Goal: Task Accomplishment & Management: Manage account settings

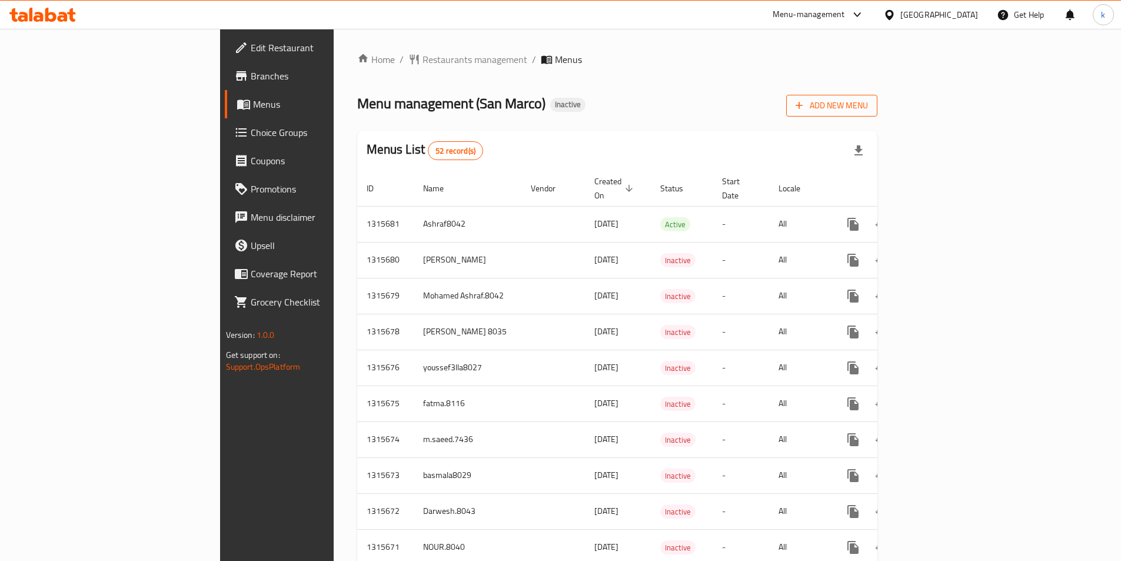
click at [868, 105] on span "Add New Menu" at bounding box center [831, 105] width 72 height 15
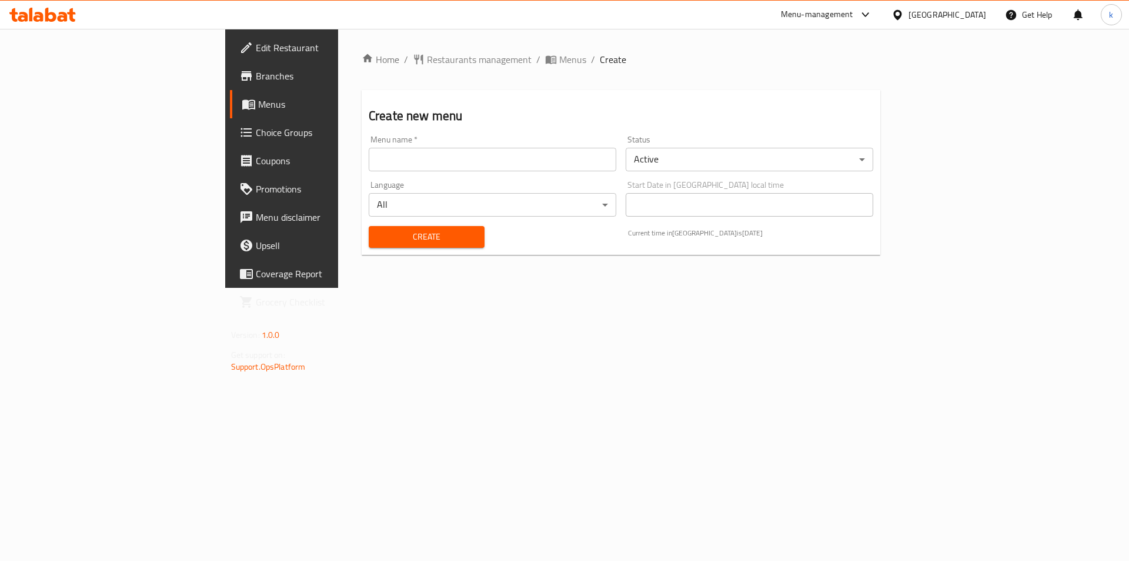
click at [369, 136] on div "Menu name   * Menu name *" at bounding box center [493, 153] width 248 height 36
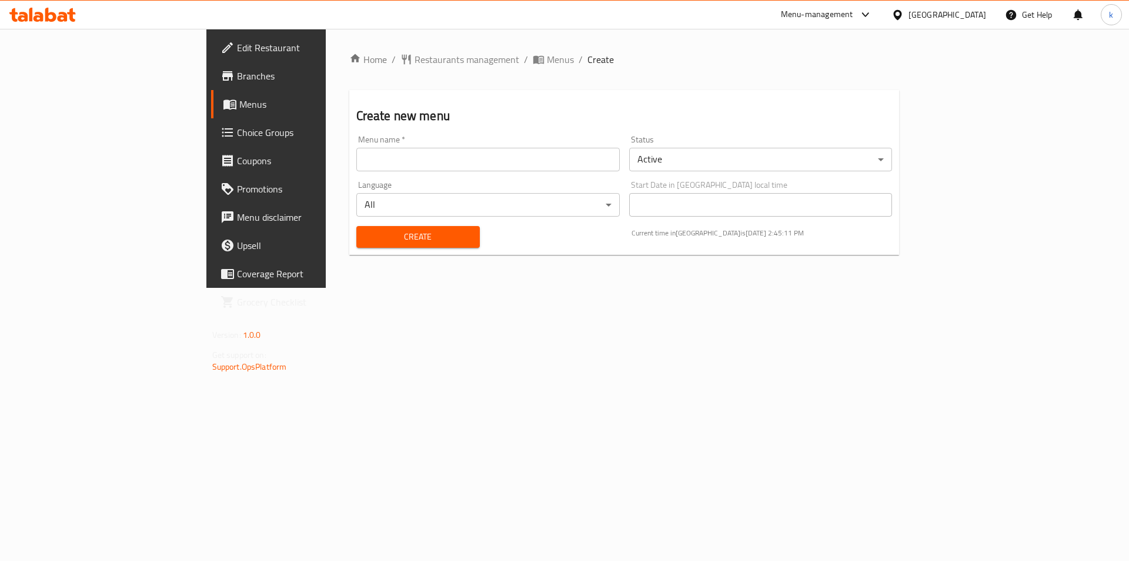
click at [356, 153] on input "text" at bounding box center [488, 160] width 264 height 24
type input "kawther8045"
click at [479, 288] on div "Home / Restaurants management / Menus / Create Create new menu Menu name   * ka…" at bounding box center [625, 158] width 598 height 259
click at [366, 236] on span "Create" at bounding box center [418, 236] width 105 height 15
click at [239, 111] on span "Menus" at bounding box center [312, 104] width 146 height 14
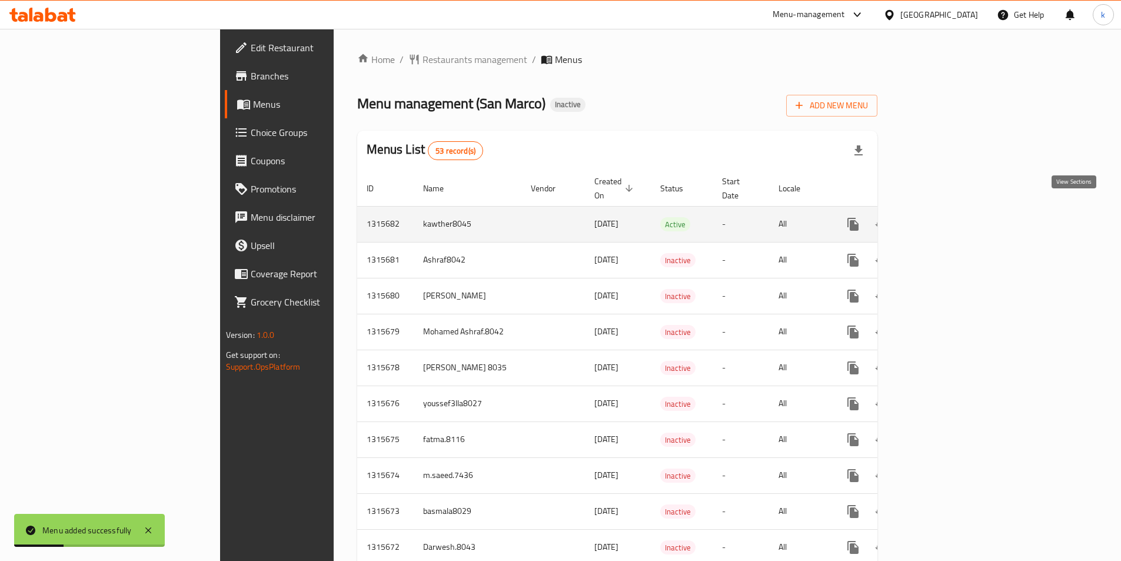
click at [945, 217] on icon "enhanced table" at bounding box center [938, 224] width 14 height 14
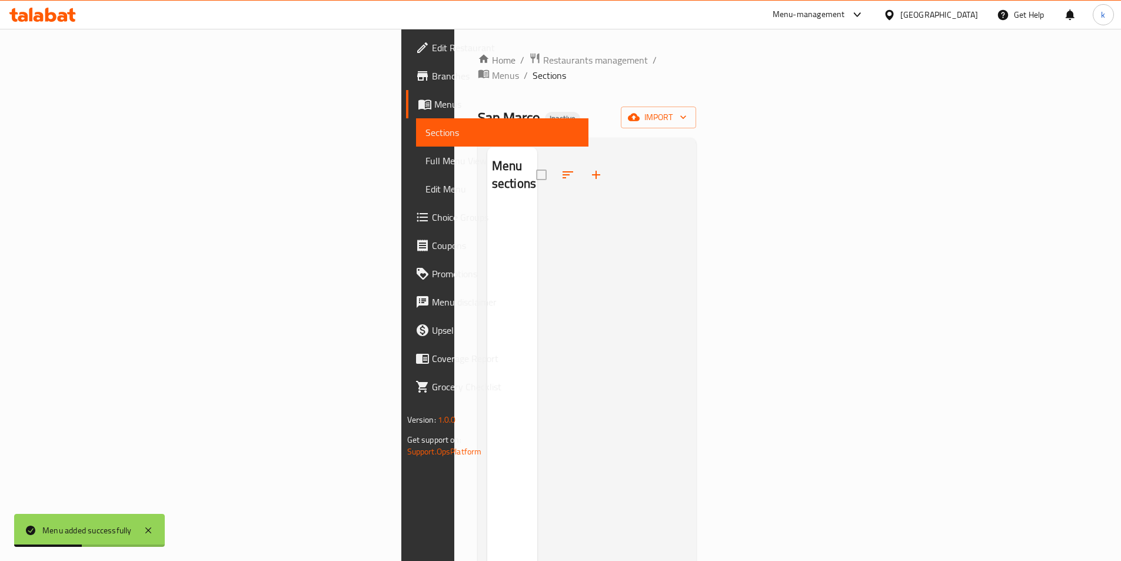
click at [487, 242] on div "Menu sections" at bounding box center [512, 427] width 50 height 561
click at [696, 110] on button "import" at bounding box center [658, 117] width 75 height 22
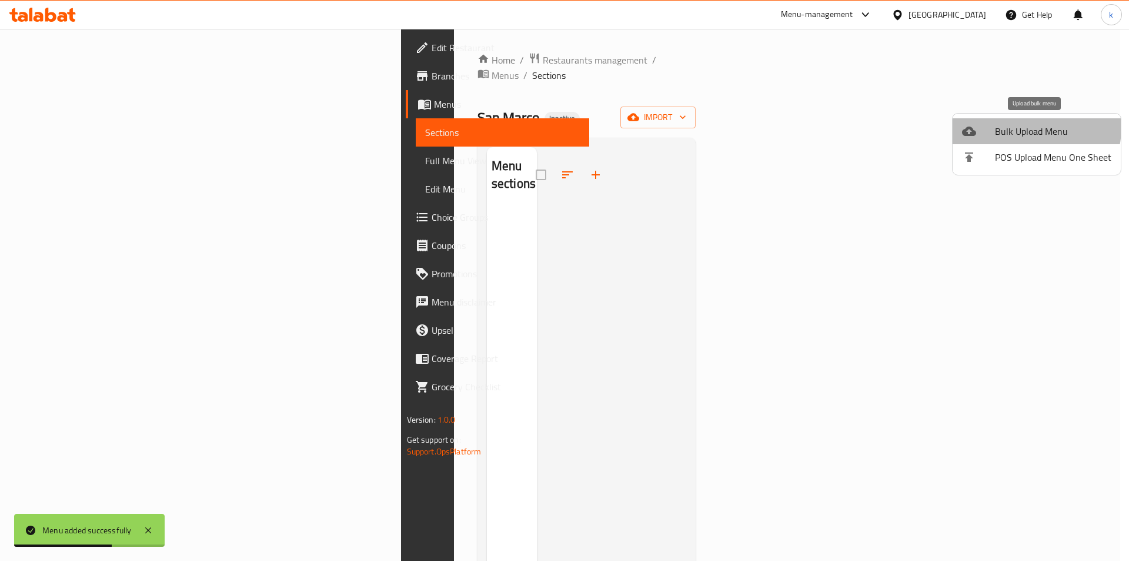
click at [1029, 128] on span "Bulk Upload Menu" at bounding box center [1053, 131] width 116 height 14
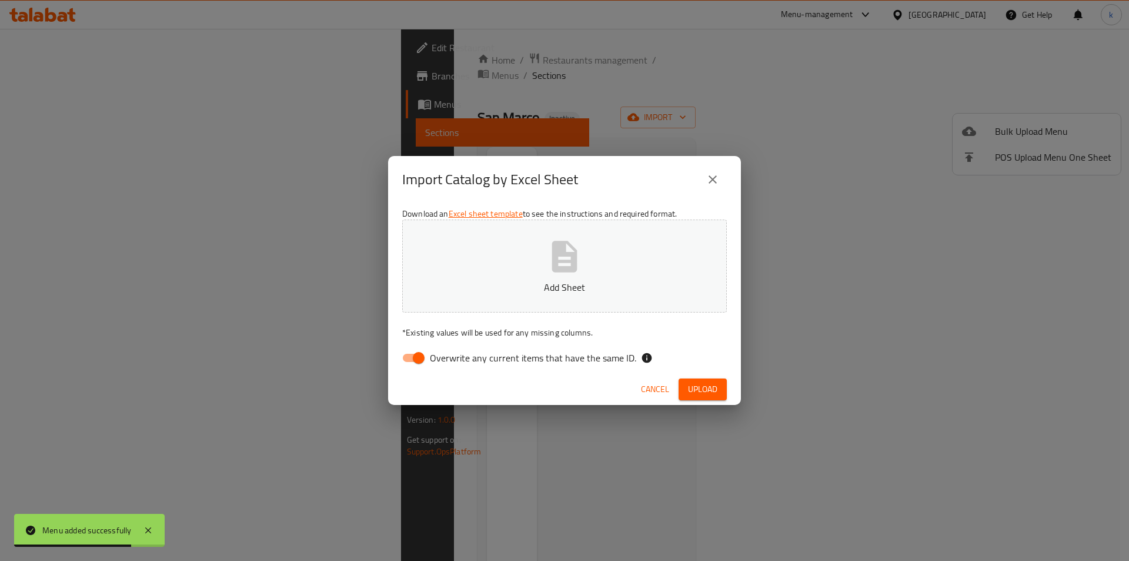
click at [479, 366] on label "Overwrite any current items that have the same ID." at bounding box center [516, 357] width 241 height 22
click at [452, 366] on input "Overwrite any current items that have the same ID." at bounding box center [418, 357] width 67 height 22
checkbox input "false"
click at [522, 298] on button "Add Sheet" at bounding box center [564, 265] width 325 height 93
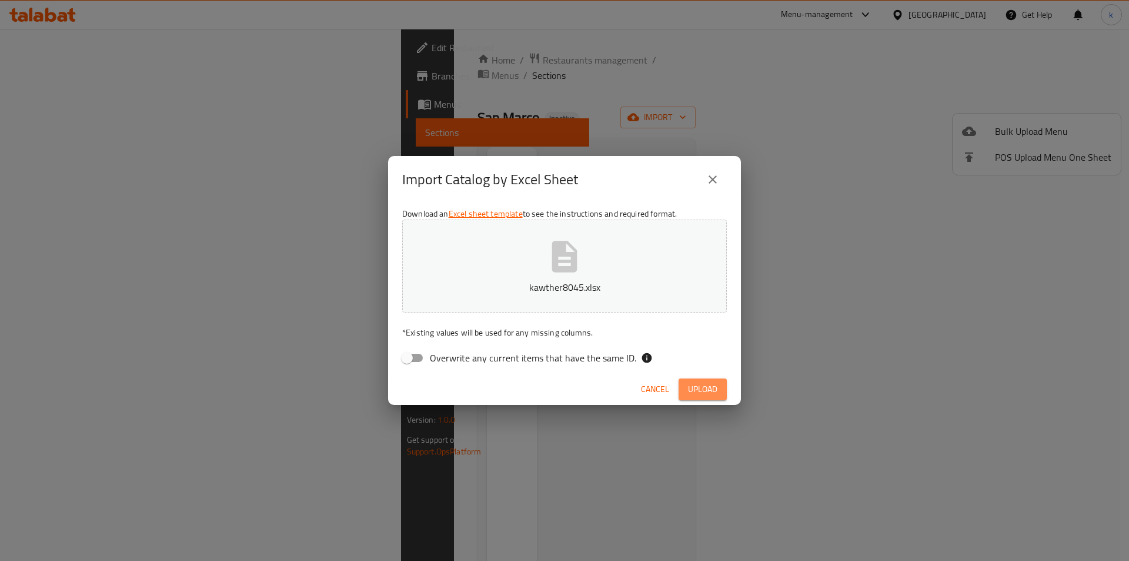
click at [705, 390] on span "Upload" at bounding box center [702, 389] width 29 height 15
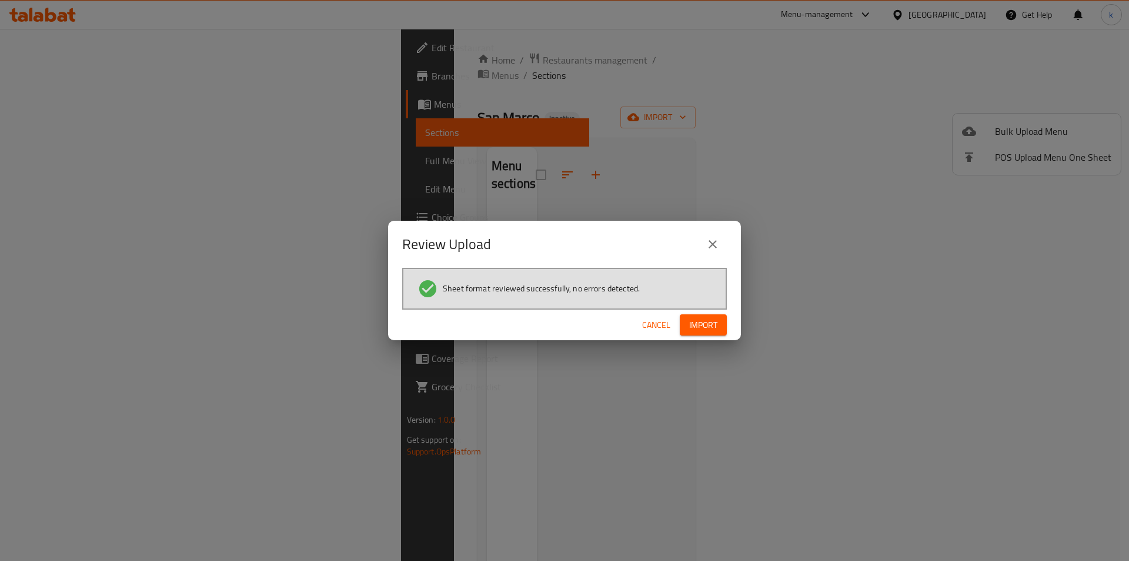
click at [710, 325] on span "Import" at bounding box center [703, 325] width 28 height 15
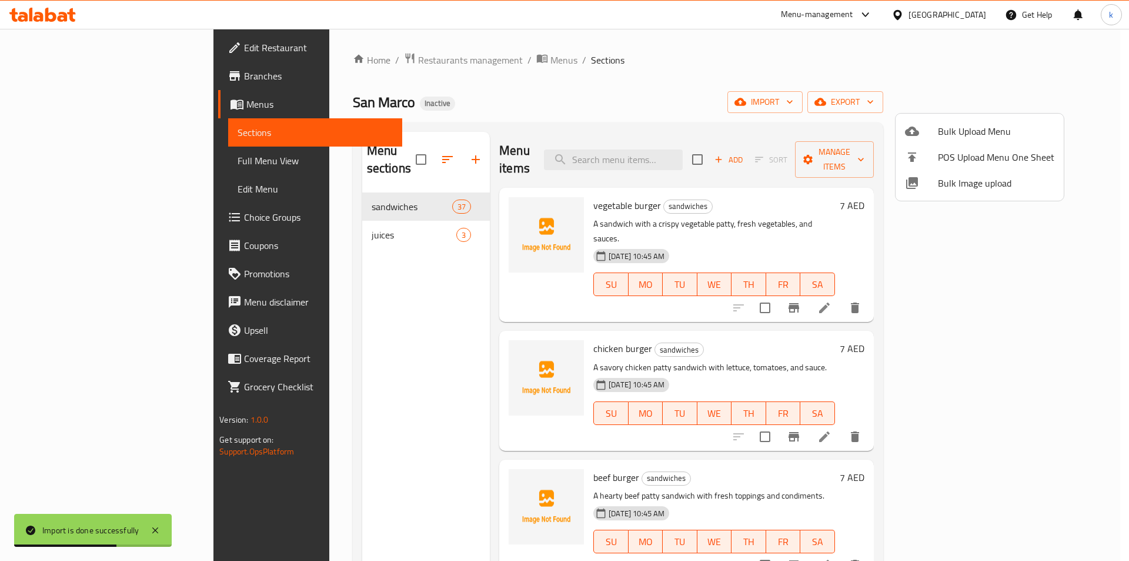
click at [1082, 132] on div at bounding box center [564, 280] width 1129 height 561
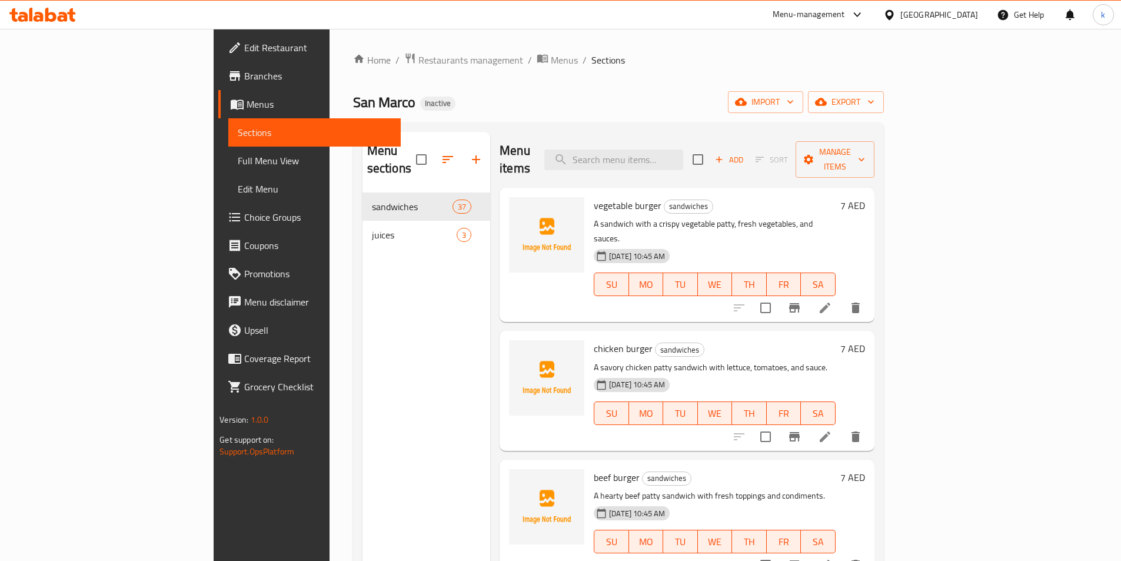
click at [238, 164] on span "Full Menu View" at bounding box center [315, 161] width 154 height 14
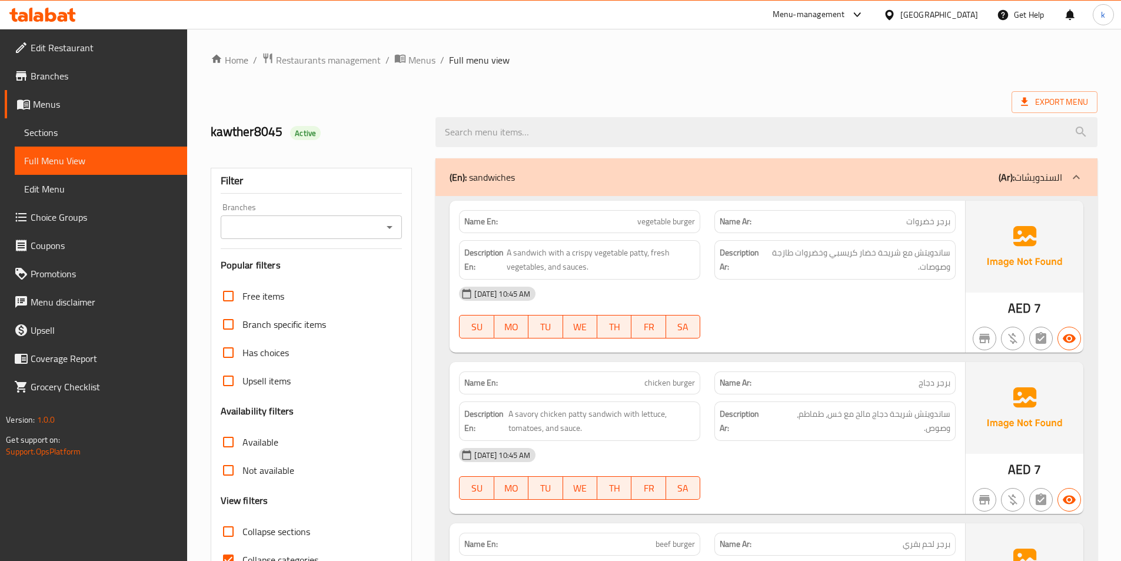
scroll to position [176, 0]
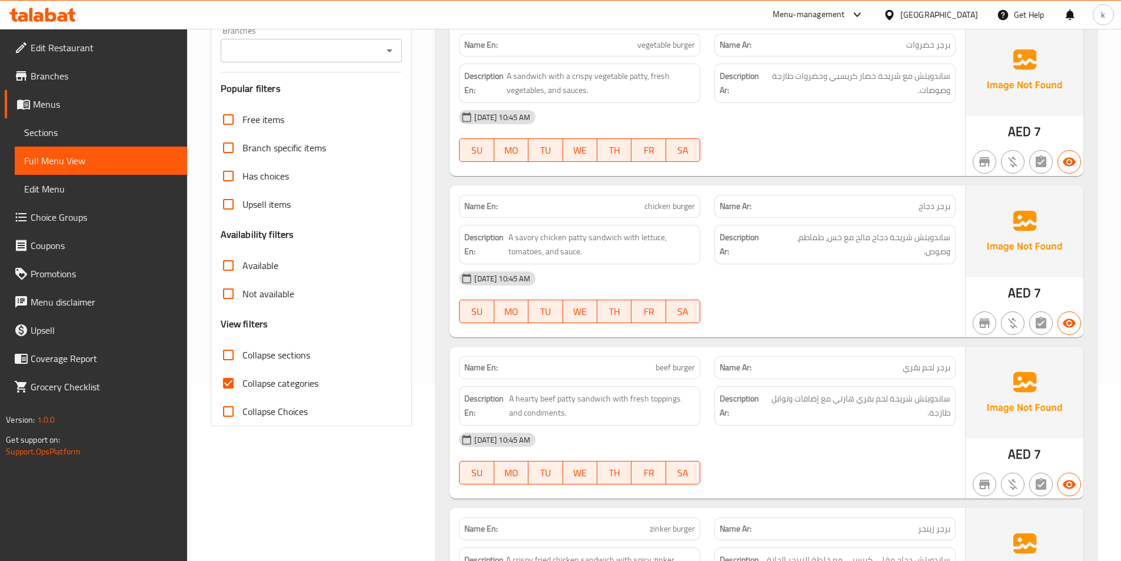
click at [254, 385] on span "Collapse categories" at bounding box center [280, 383] width 76 height 14
click at [242, 385] on input "Collapse categories" at bounding box center [228, 383] width 28 height 28
checkbox input "false"
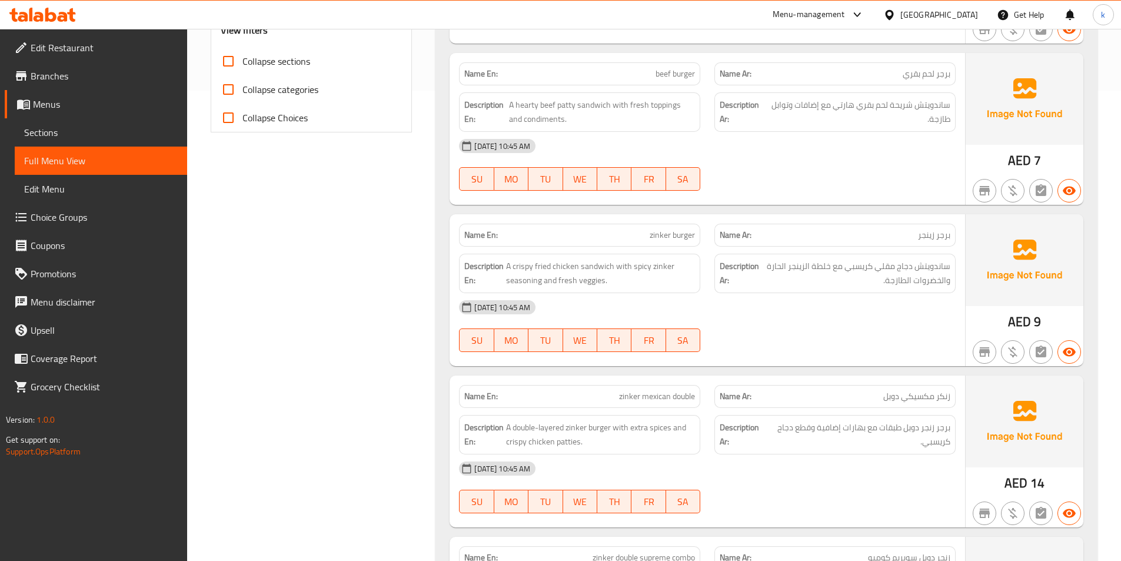
scroll to position [471, 0]
drag, startPoint x: 540, startPoint y: 280, endPoint x: 506, endPoint y: 283, distance: 34.2
click at [506, 283] on span "A crispy fried chicken sandwich with spicy zinker seasoning and fresh veggies." at bounding box center [600, 272] width 189 height 29
copy span "seasoning"
click at [869, 298] on div "[DATE] 10:45 AM" at bounding box center [707, 306] width 511 height 28
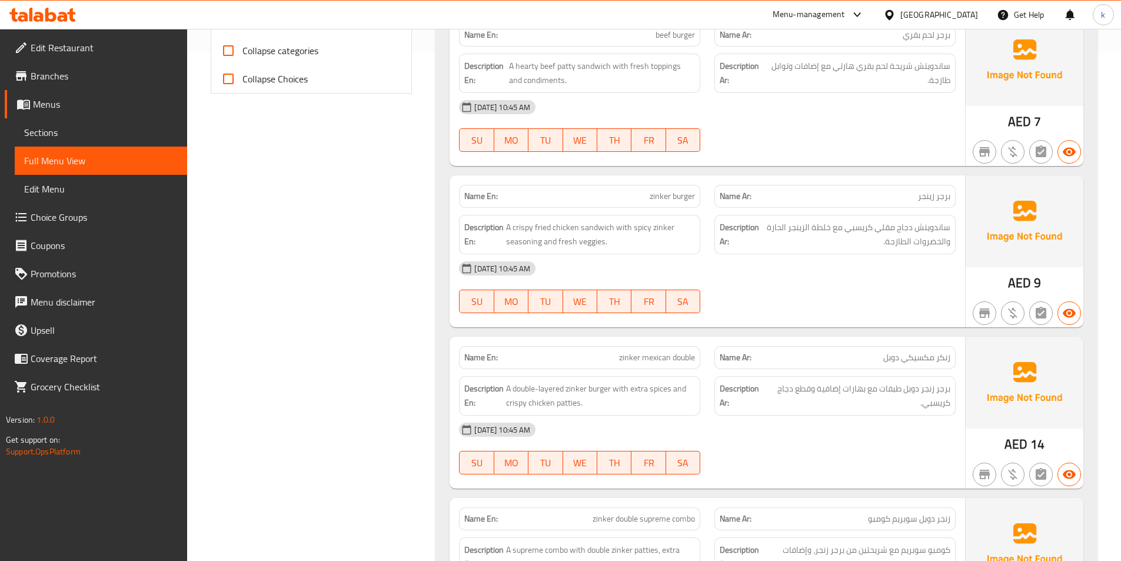
scroll to position [529, 0]
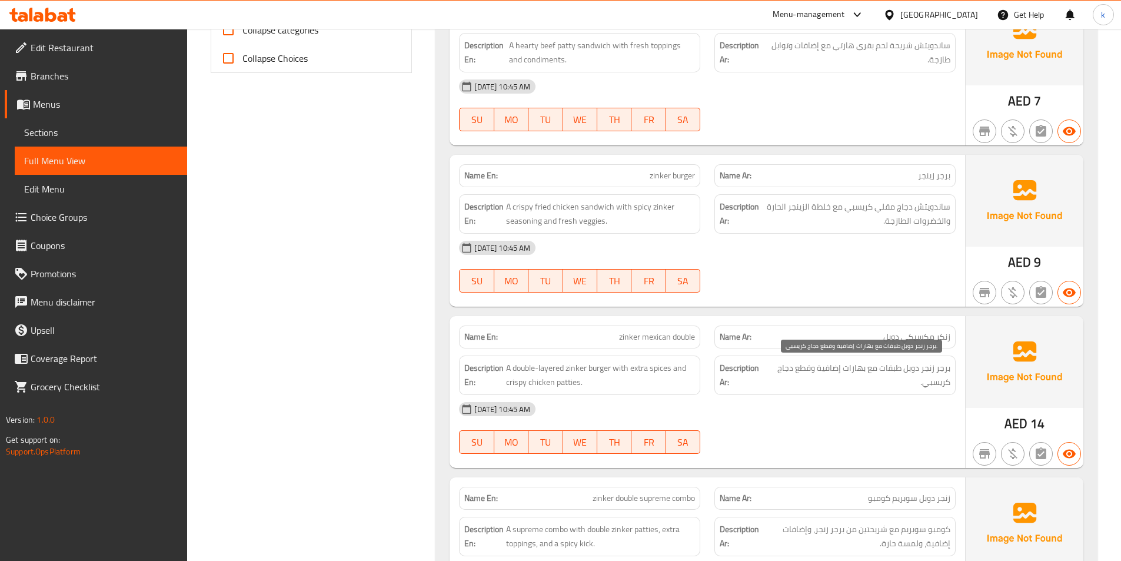
click at [855, 369] on span "برجر زنجر دوبل طبقات مع بهارات إضافية وقطع دجاج كريسبي." at bounding box center [858, 375] width 183 height 29
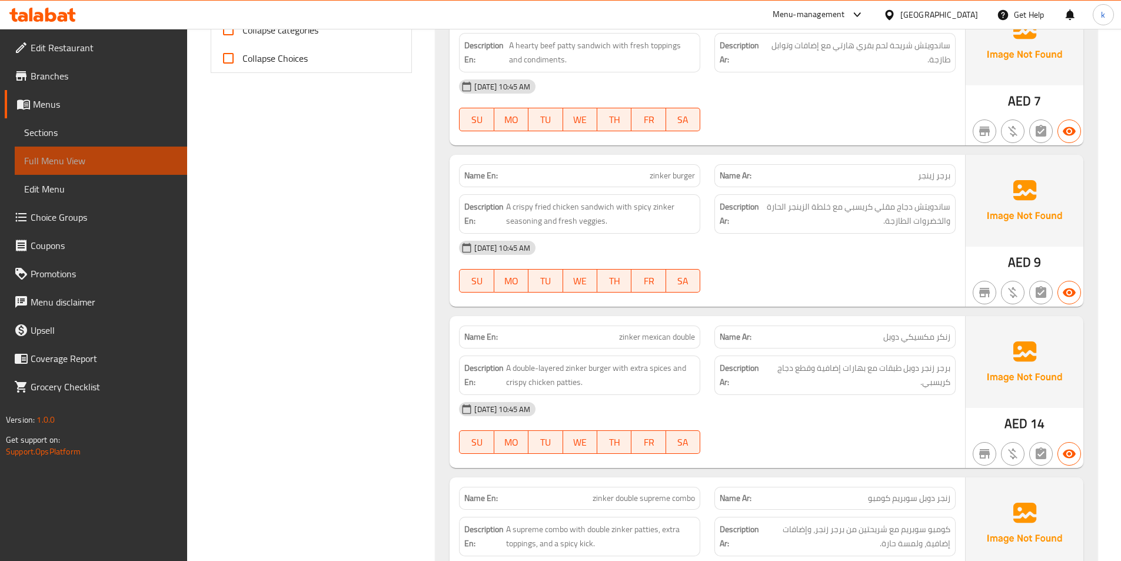
click at [76, 158] on span "Full Menu View" at bounding box center [101, 161] width 154 height 14
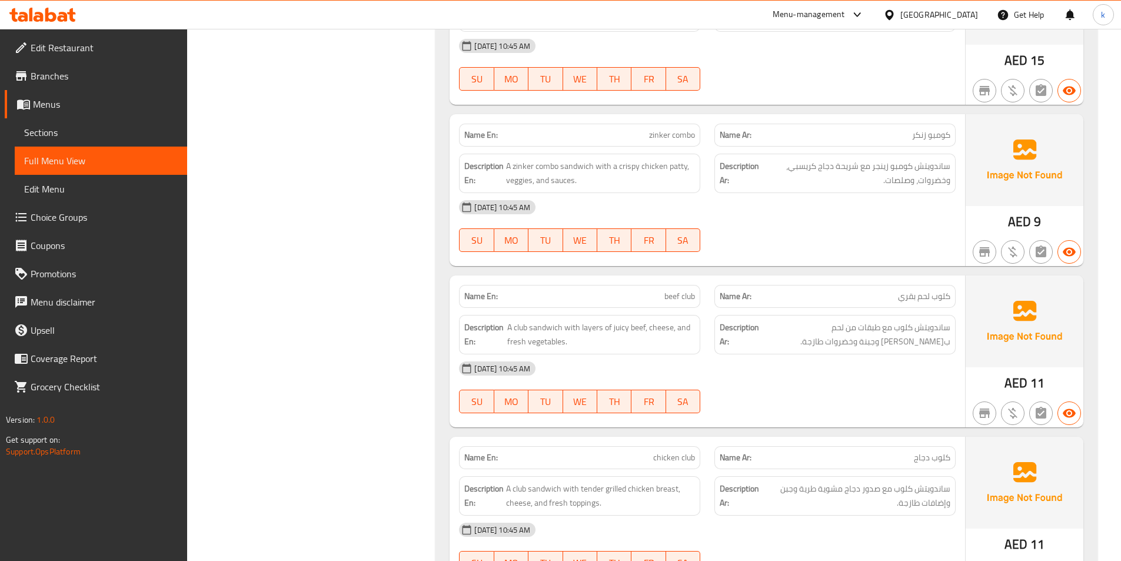
scroll to position [1059, 0]
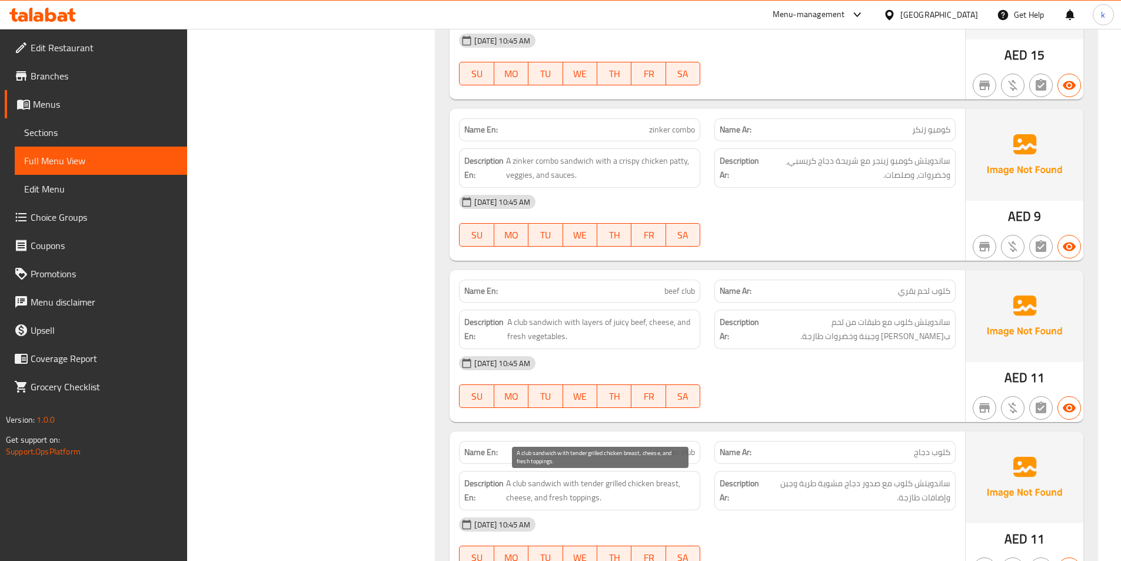
click at [602, 486] on span "A club sandwich with tender grilled chicken breast, cheese, and fresh toppings." at bounding box center [600, 490] width 189 height 29
click at [592, 481] on span "A club sandwich with tender grilled chicken breast, cheese, and fresh toppings." at bounding box center [600, 490] width 189 height 29
copy span "tender"
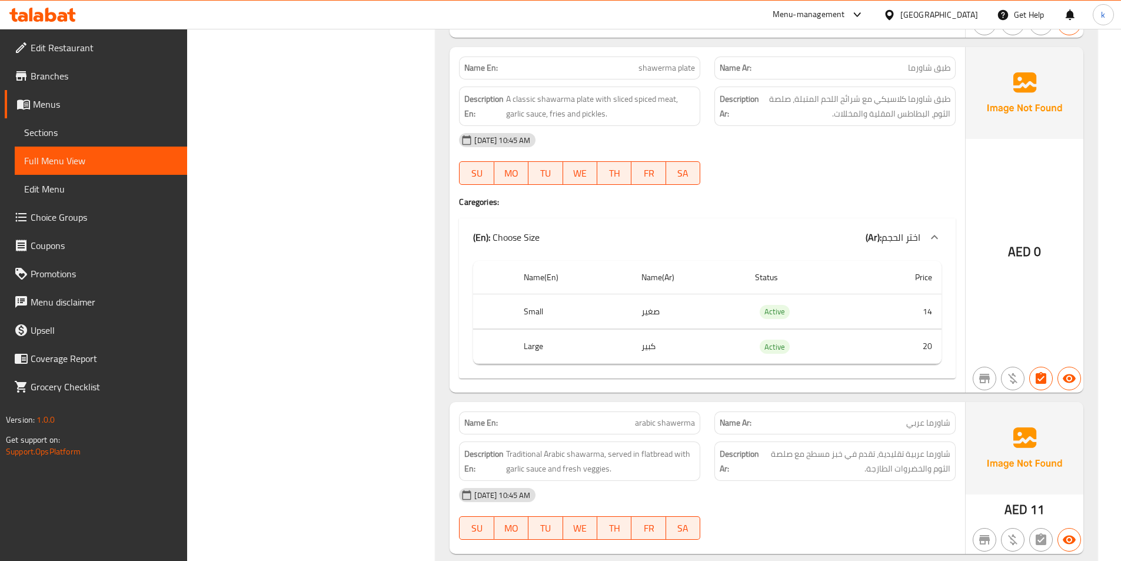
scroll to position [3353, 0]
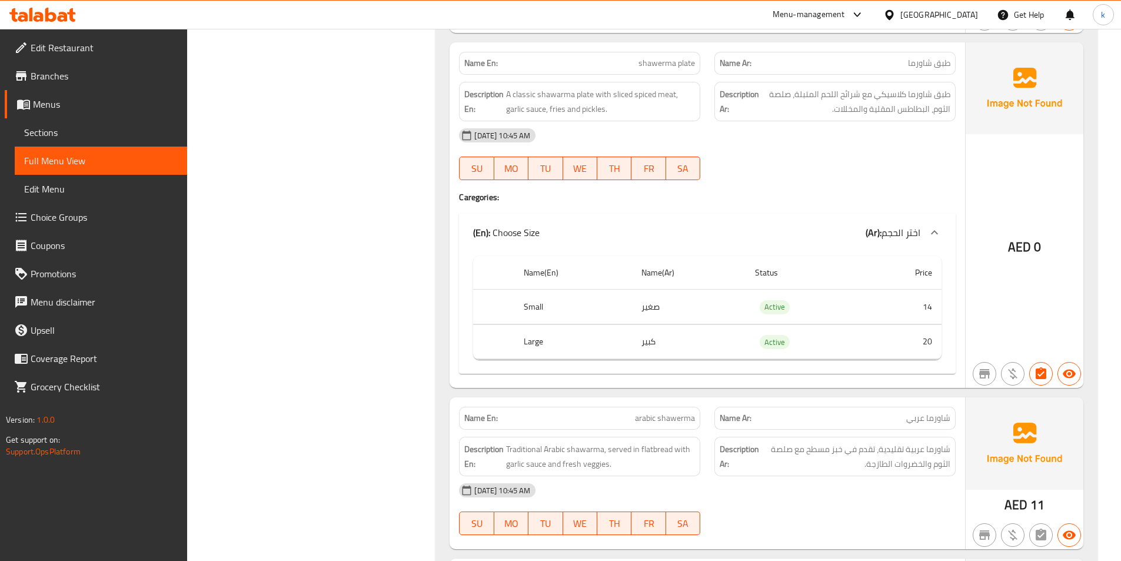
click at [935, 401] on div "Name Ar: شاورما عربي" at bounding box center [834, 417] width 255 height 37
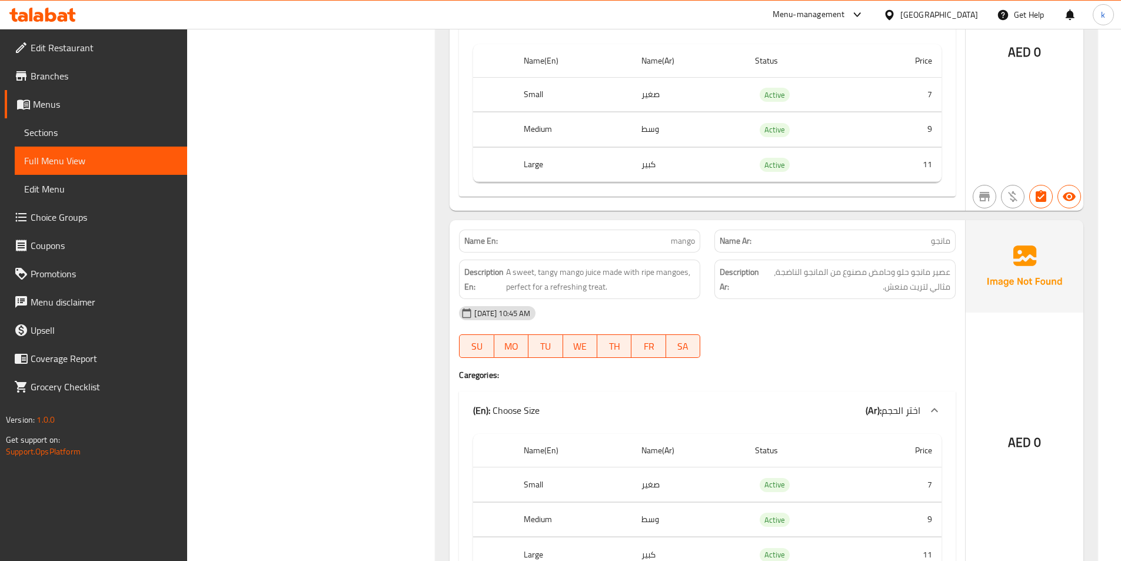
scroll to position [8073, 0]
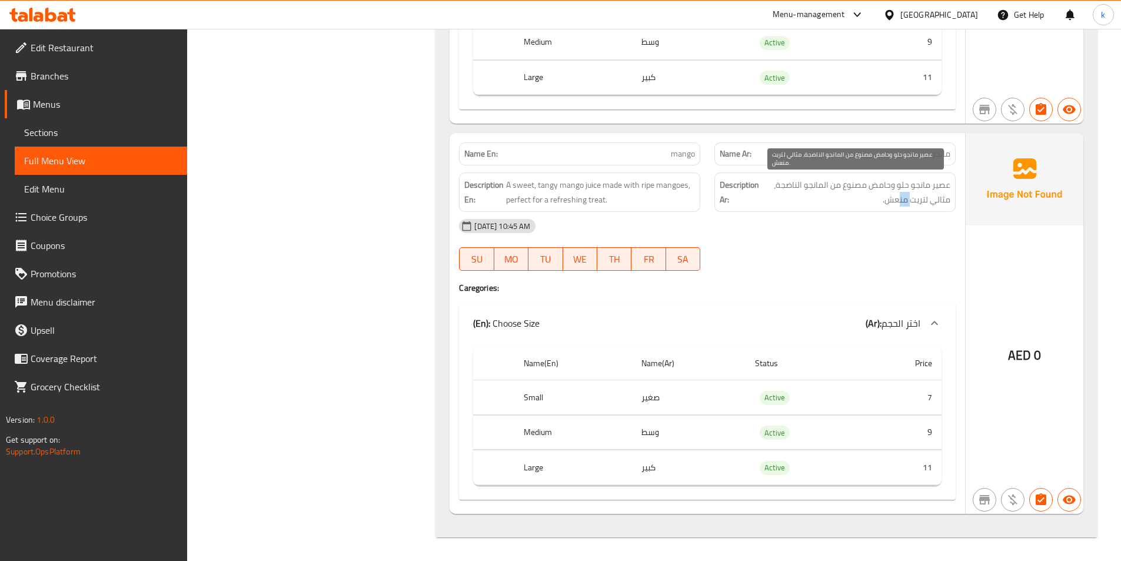
drag, startPoint x: 912, startPoint y: 198, endPoint x: 889, endPoint y: 201, distance: 23.1
click at [890, 201] on span "عصير مانجو حلو وحامض مصنوع من المانجو الناضجة، مثالي لتريت منعش." at bounding box center [855, 192] width 189 height 29
click at [884, 208] on div "Description Ar: عصير مانجو حلو وحامض مصنوع من المانجو الناضجة، مثالي لتريت منعش." at bounding box center [834, 191] width 241 height 39
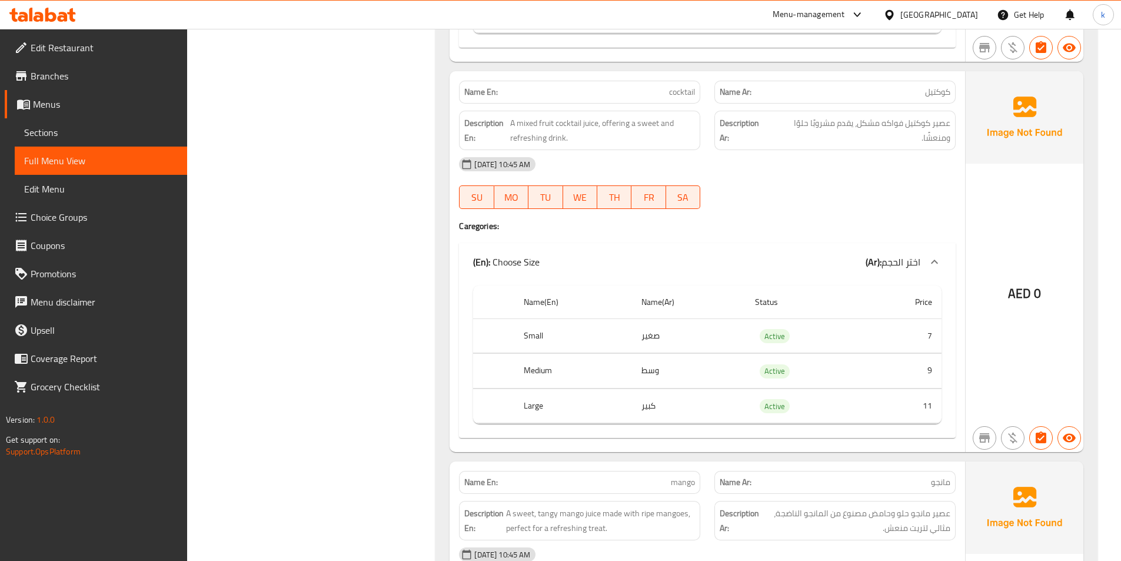
scroll to position [7603, 0]
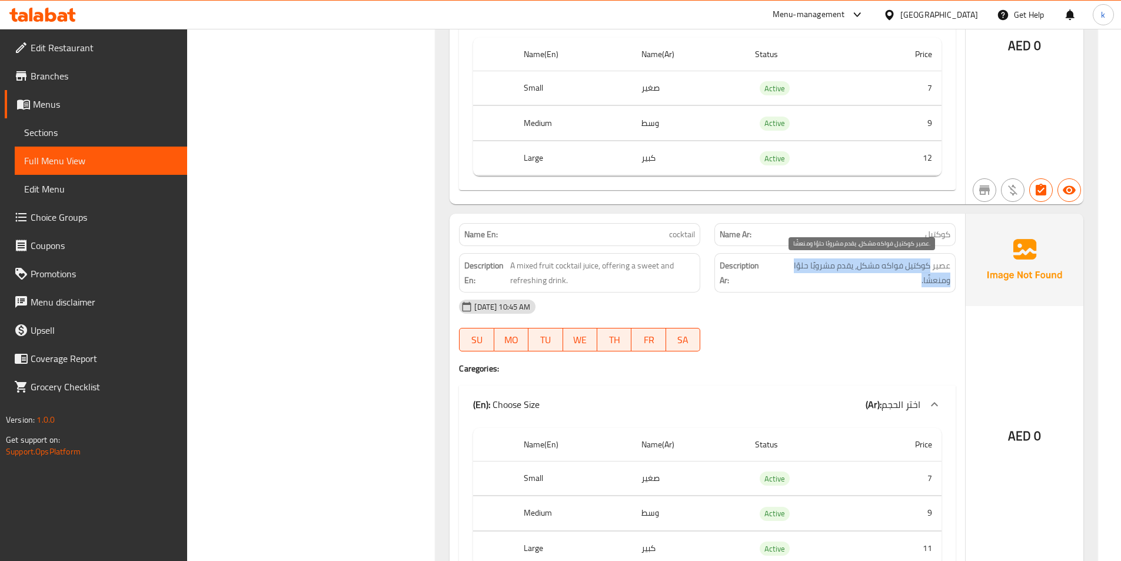
drag, startPoint x: 931, startPoint y: 261, endPoint x: 779, endPoint y: 272, distance: 152.8
click at [830, 274] on span "عصير كوكتيل فواكه مشكل، يقدم مشروبًا حلوًا ومنعشًا." at bounding box center [860, 272] width 179 height 29
click at [845, 275] on span "عصير كوكتيل فواكه مشكل، يقدم مشروبًا حلوًا ومنعشًا." at bounding box center [860, 272] width 179 height 29
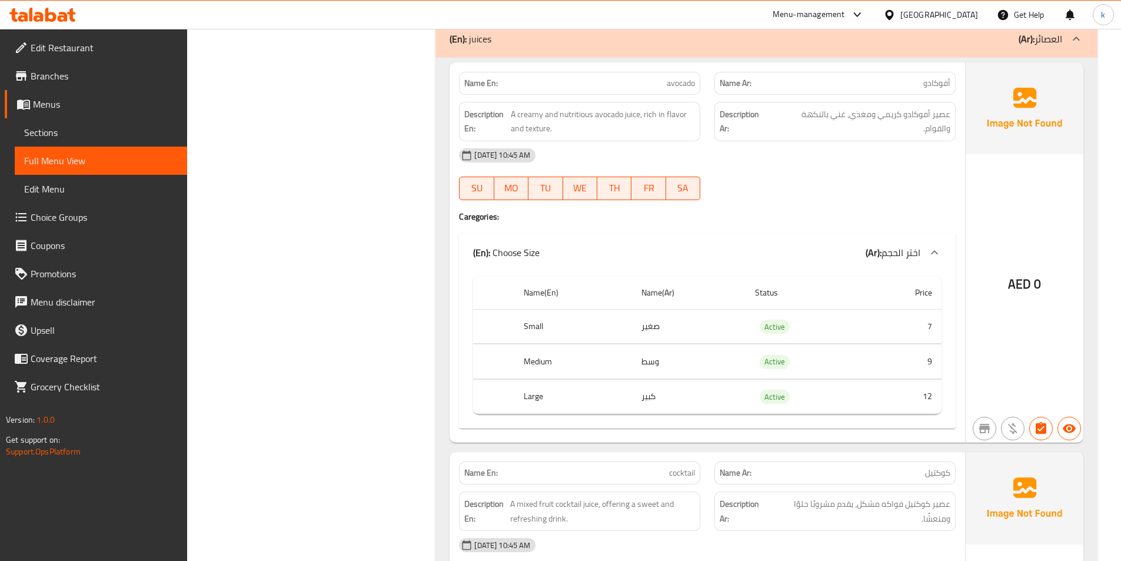
scroll to position [7309, 0]
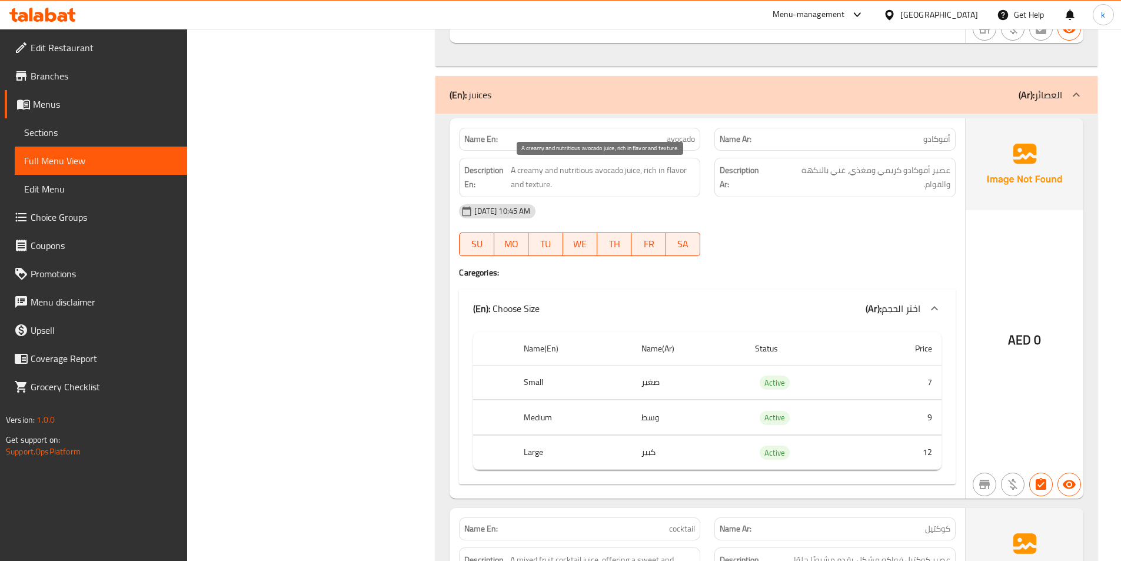
click at [570, 169] on span "A creamy and nutritious avocado juice, rich in flavor and texture." at bounding box center [603, 177] width 184 height 29
copy span "nutritious"
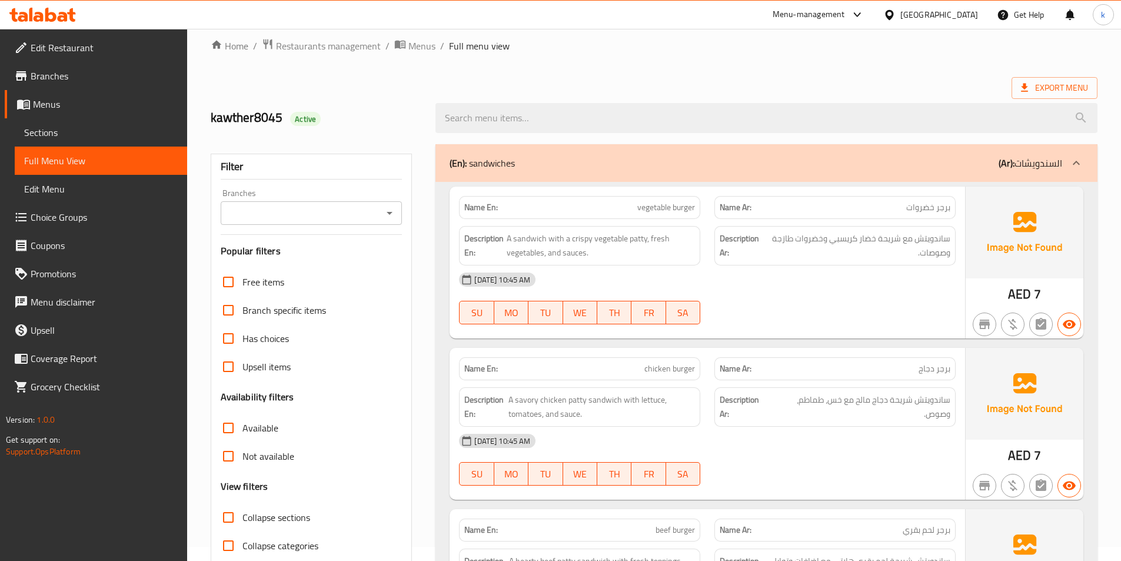
scroll to position [0, 0]
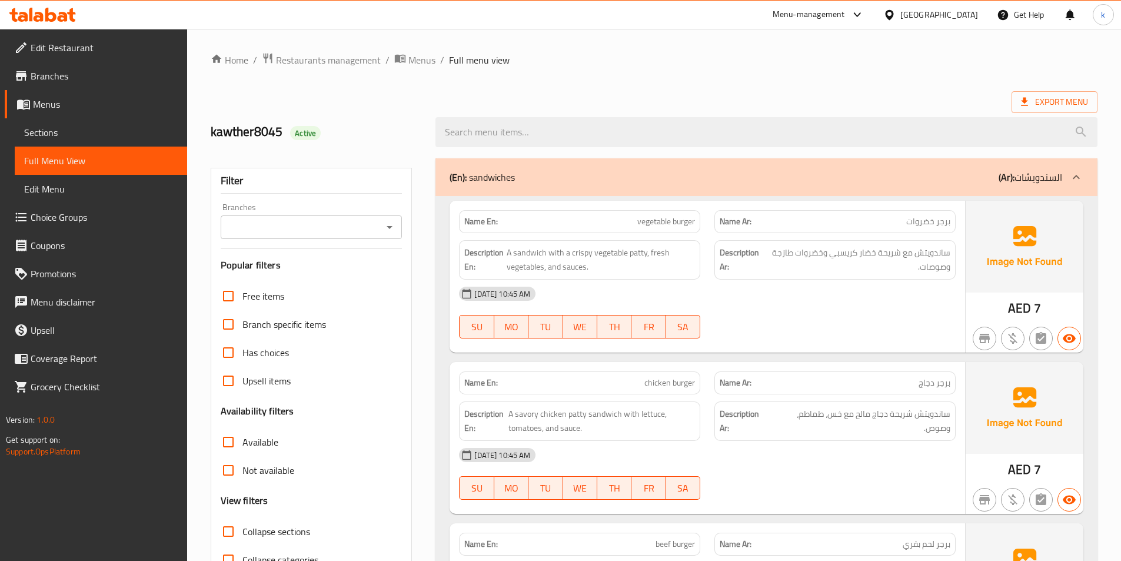
click at [62, 160] on span "Full Menu View" at bounding box center [101, 161] width 154 height 14
click at [58, 182] on span "Edit Menu" at bounding box center [101, 189] width 154 height 14
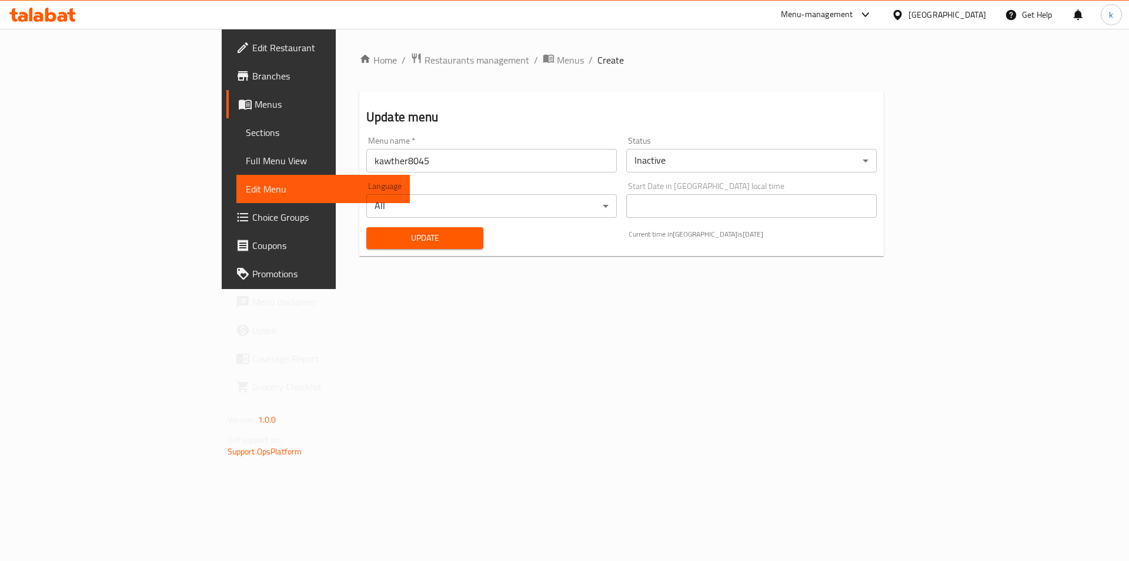
click at [246, 163] on span "Full Menu View" at bounding box center [323, 161] width 155 height 14
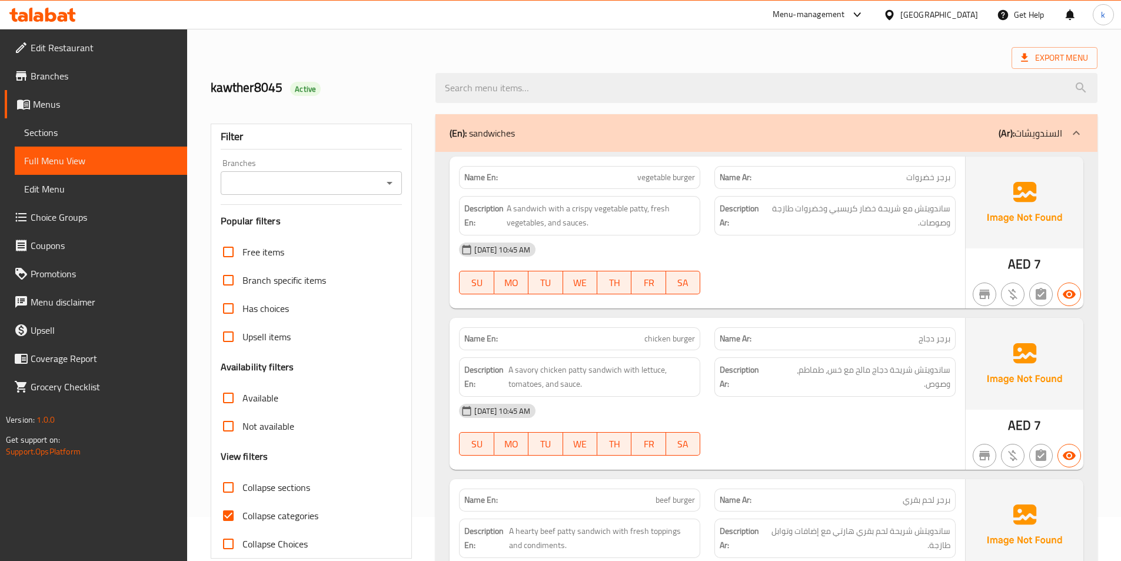
scroll to position [118, 0]
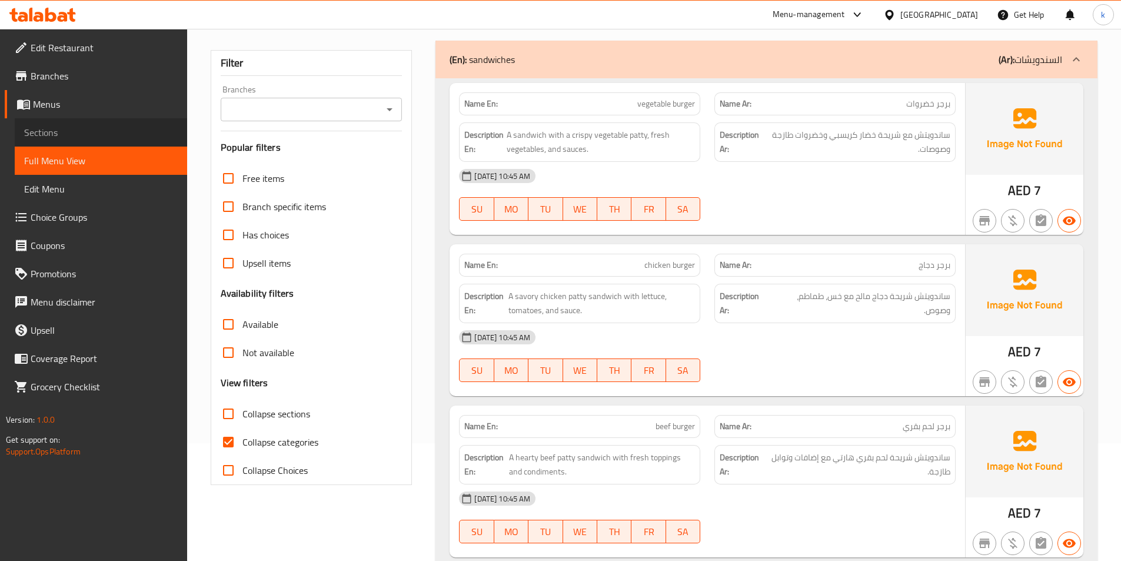
click at [57, 135] on span "Sections" at bounding box center [101, 132] width 154 height 14
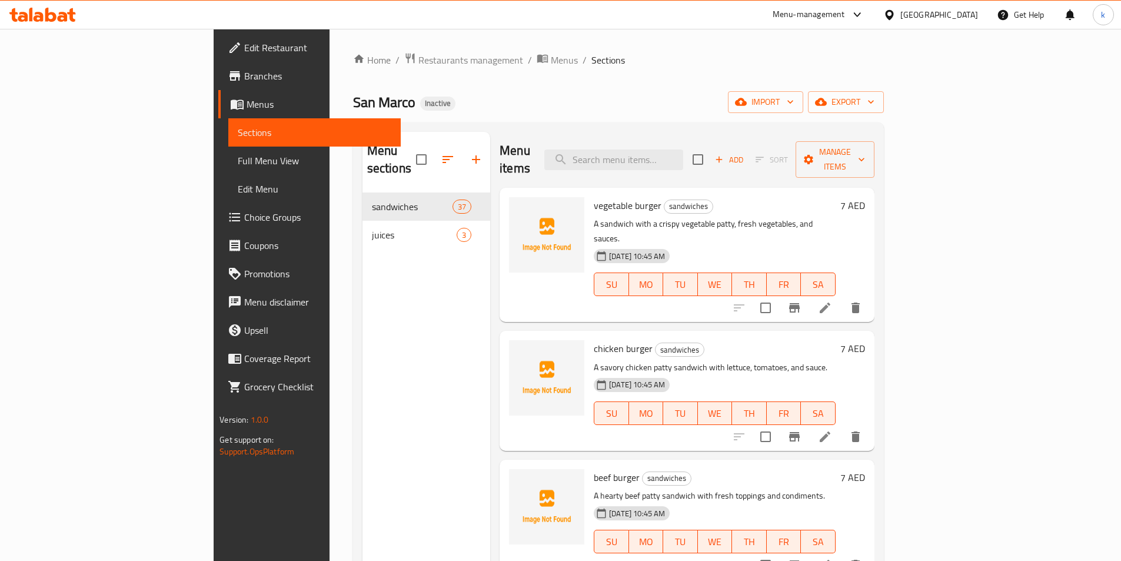
click at [841, 297] on li at bounding box center [824, 307] width 33 height 21
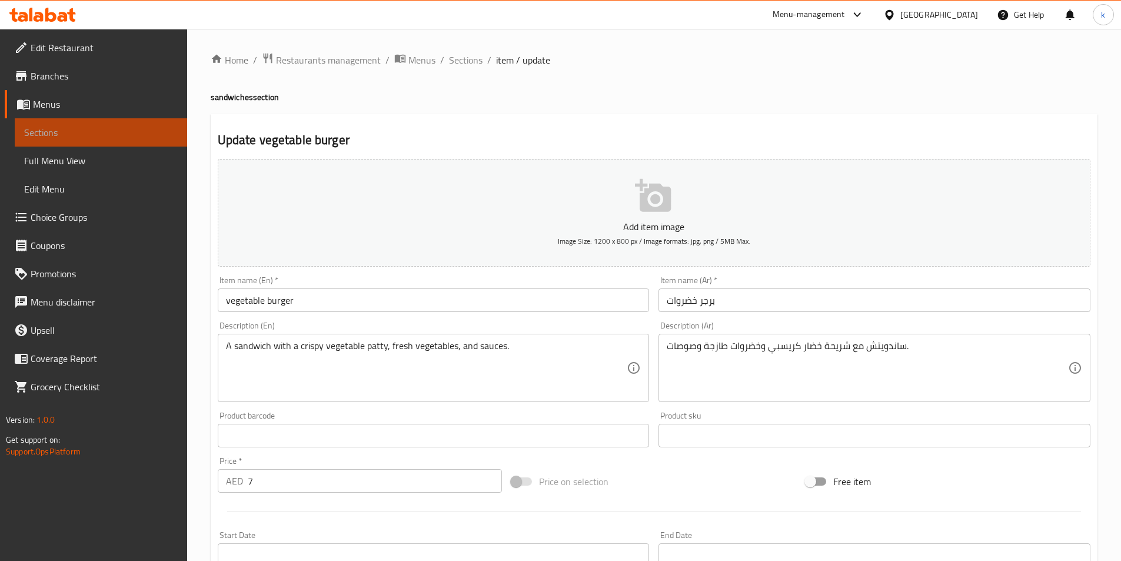
click at [54, 135] on span "Sections" at bounding box center [101, 132] width 154 height 14
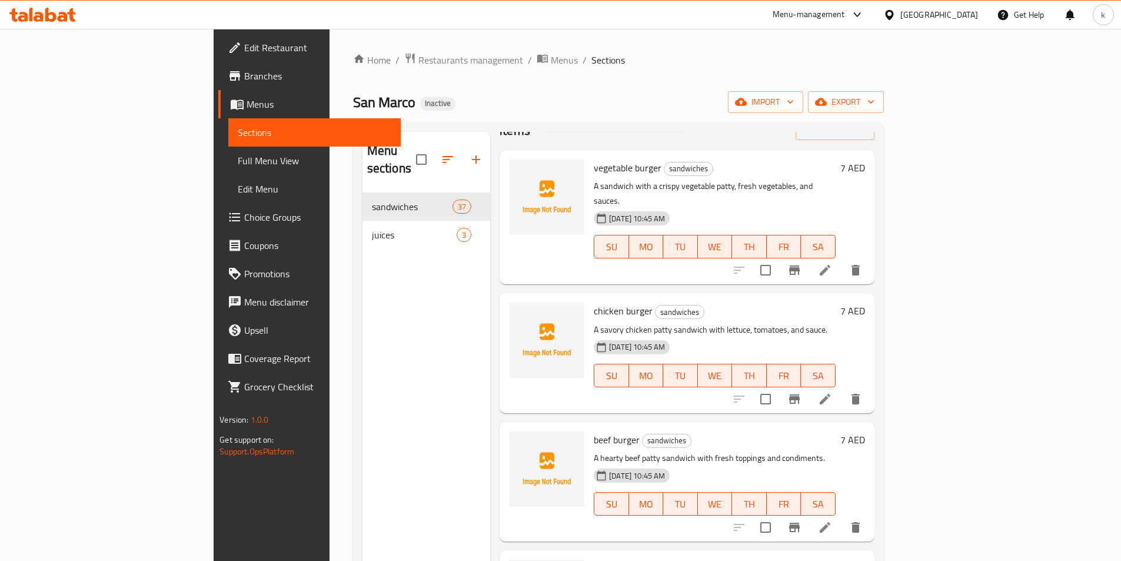
scroll to position [59, 0]
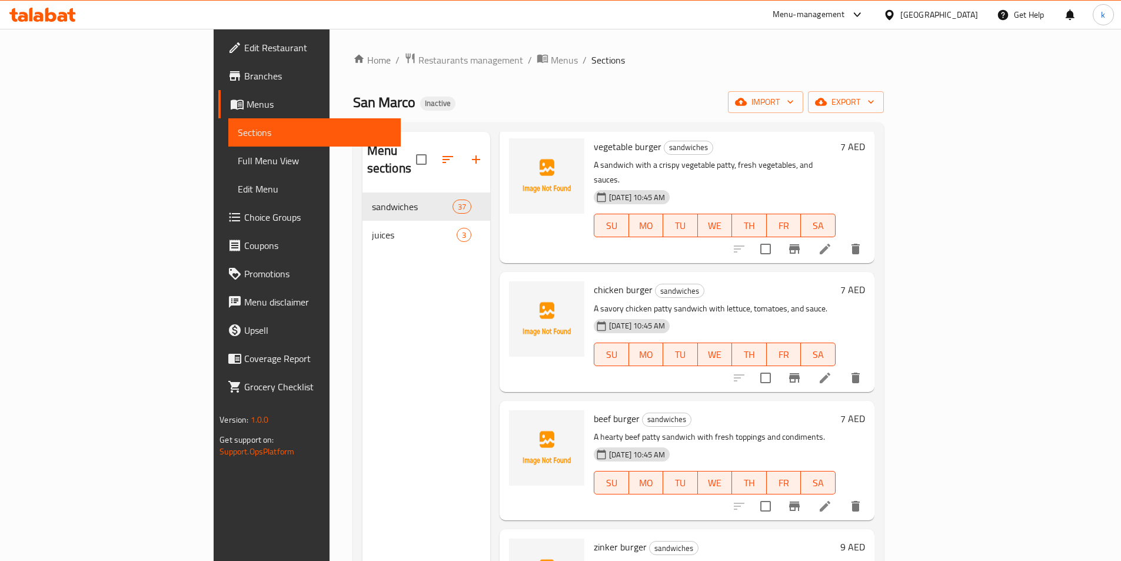
click at [841, 367] on li at bounding box center [824, 377] width 33 height 21
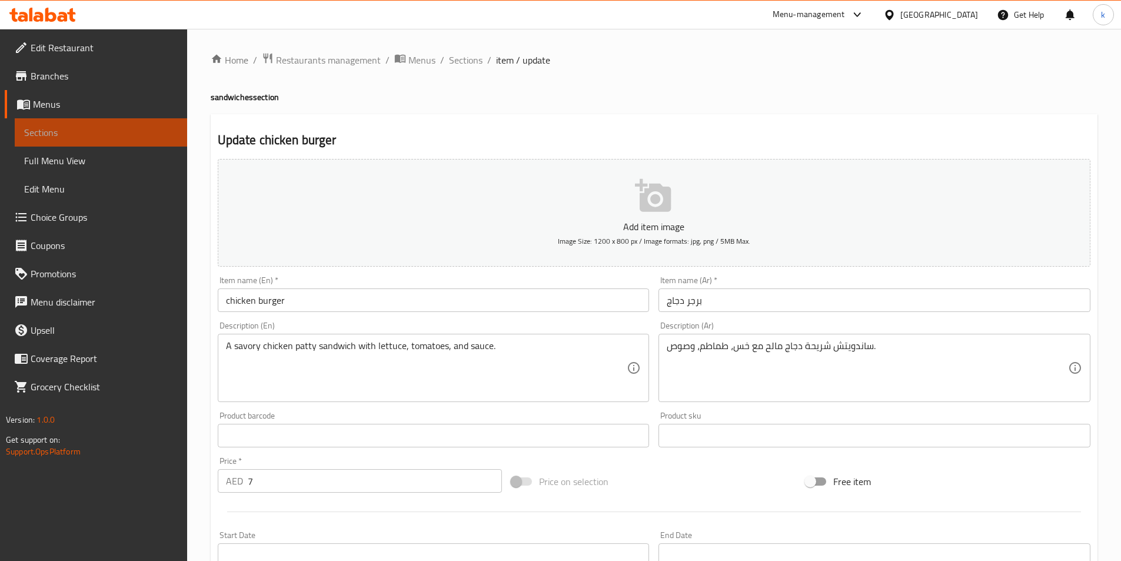
click at [75, 131] on span "Sections" at bounding box center [101, 132] width 154 height 14
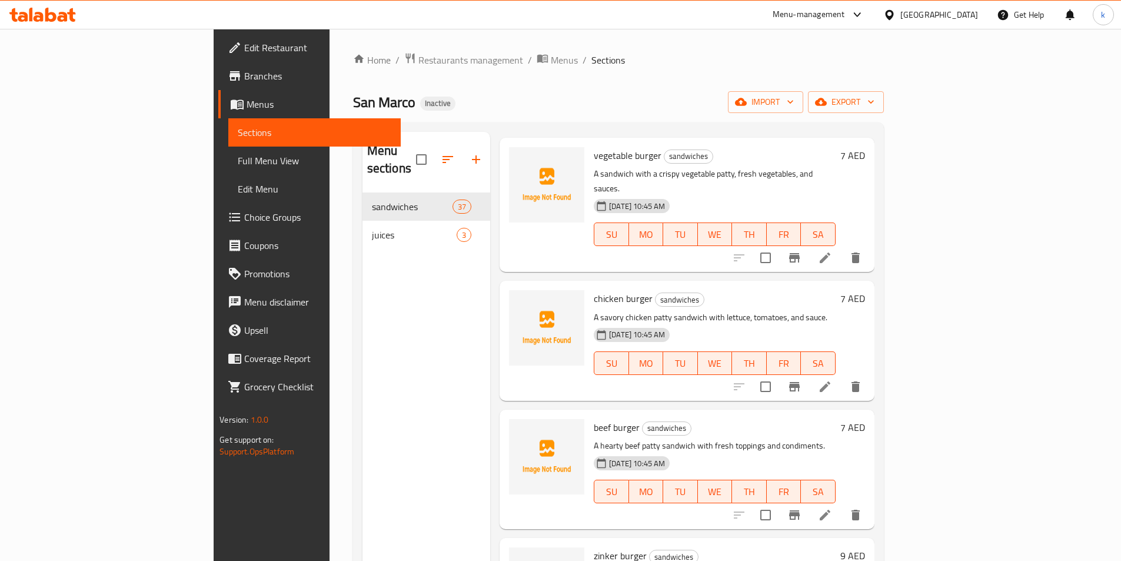
scroll to position [118, 0]
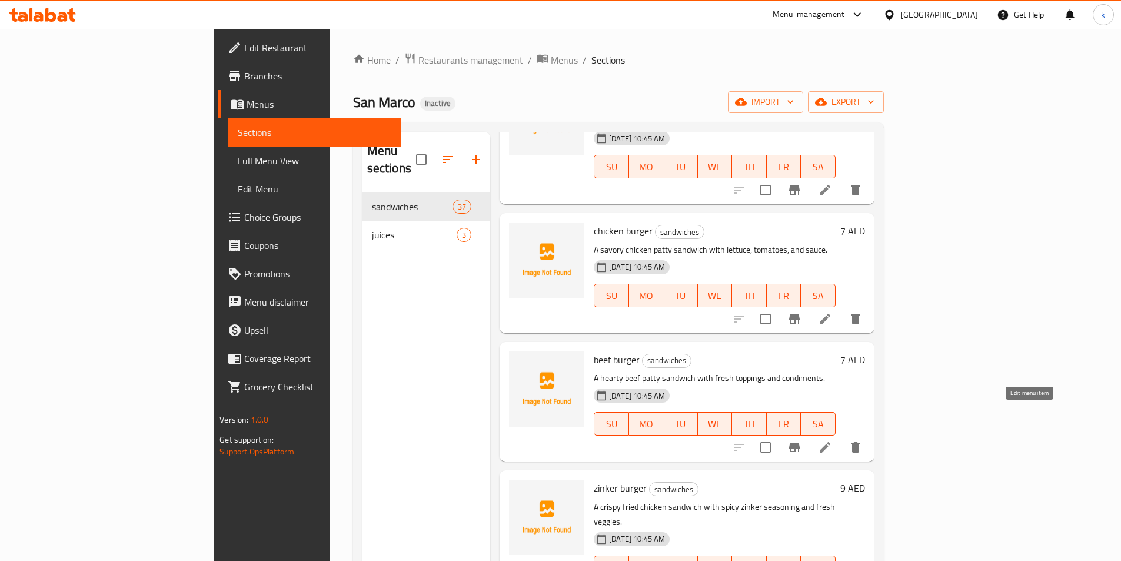
click at [832, 440] on icon at bounding box center [825, 447] width 14 height 14
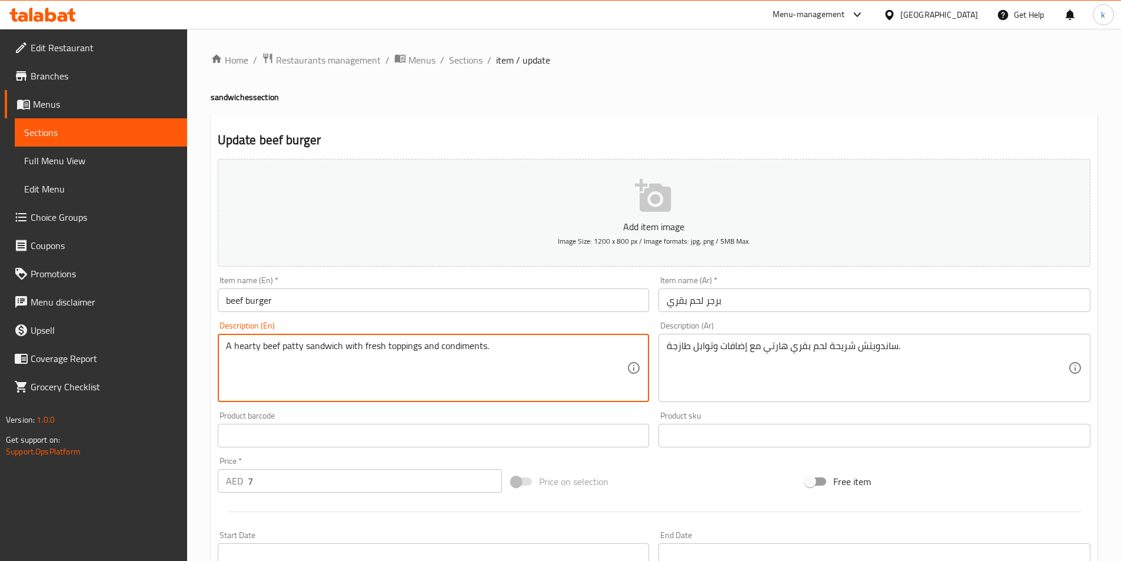
drag, startPoint x: 439, startPoint y: 347, endPoint x: 482, endPoint y: 351, distance: 43.1
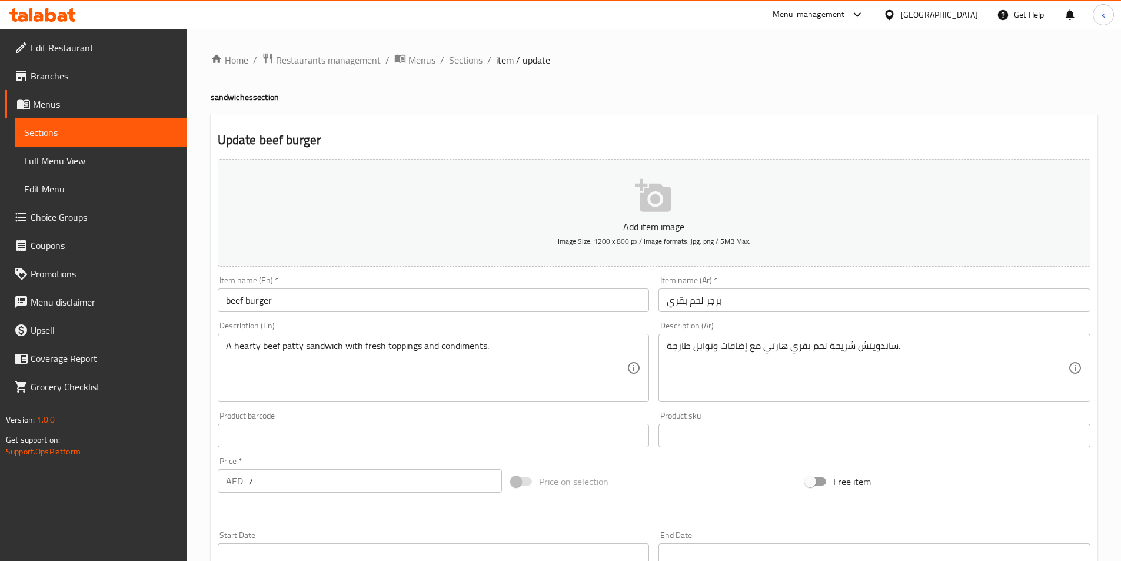
click at [75, 133] on span "Sections" at bounding box center [101, 132] width 154 height 14
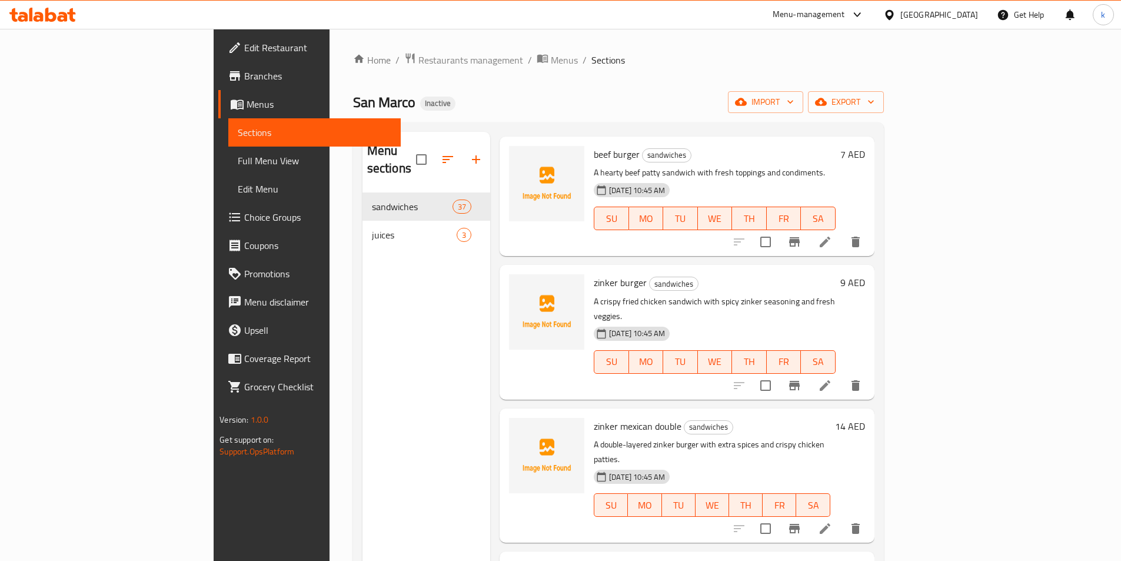
scroll to position [353, 0]
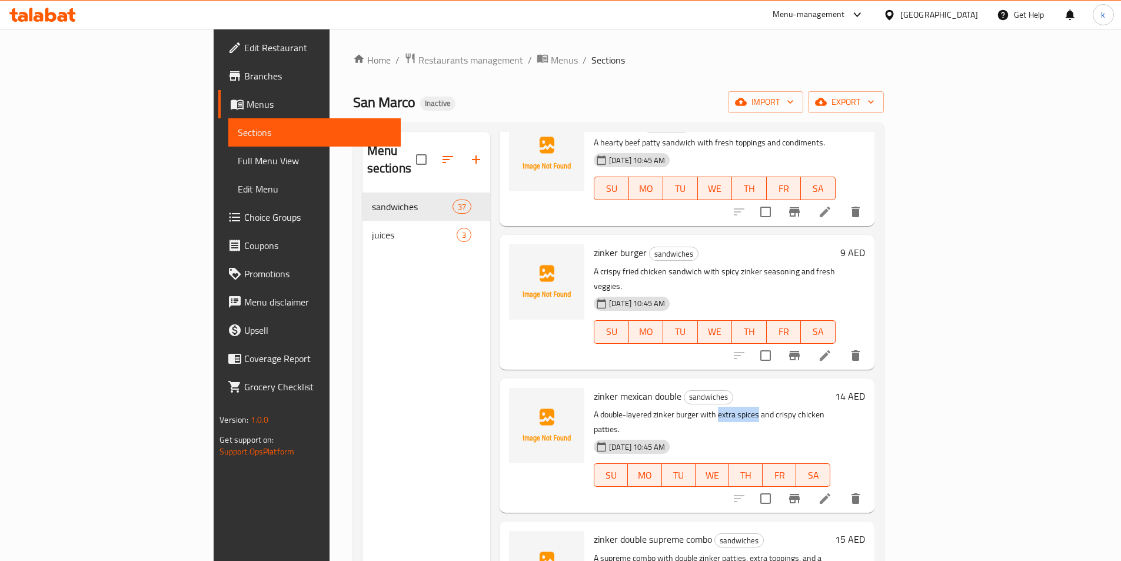
drag, startPoint x: 667, startPoint y: 369, endPoint x: 705, endPoint y: 375, distance: 38.7
click at [705, 407] on p "A double-layered zinker burger with extra spices and crispy chicken patties." at bounding box center [712, 421] width 236 height 29
click at [715, 407] on p "A double-layered zinker burger with extra spices and crispy chicken patties." at bounding box center [712, 421] width 236 height 29
click at [694, 407] on p "A double-layered zinker burger with extra spices and crispy chicken patties." at bounding box center [712, 421] width 236 height 29
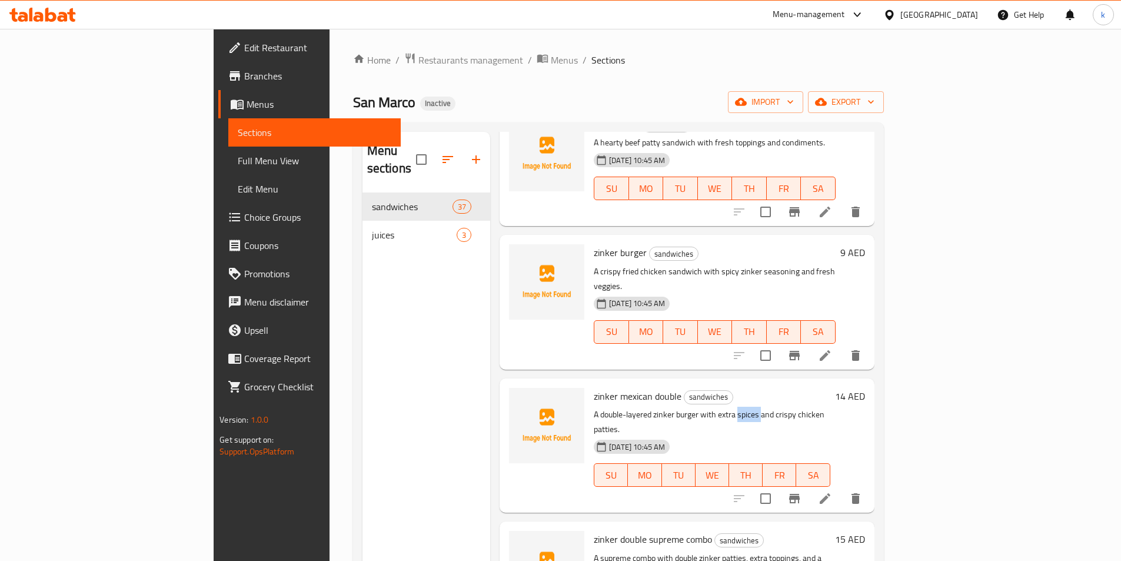
copy p "spices"
click at [775, 407] on p "A double-layered zinker burger with extra spices and crispy chicken patties." at bounding box center [712, 421] width 236 height 29
click at [832, 491] on icon at bounding box center [825, 498] width 14 height 14
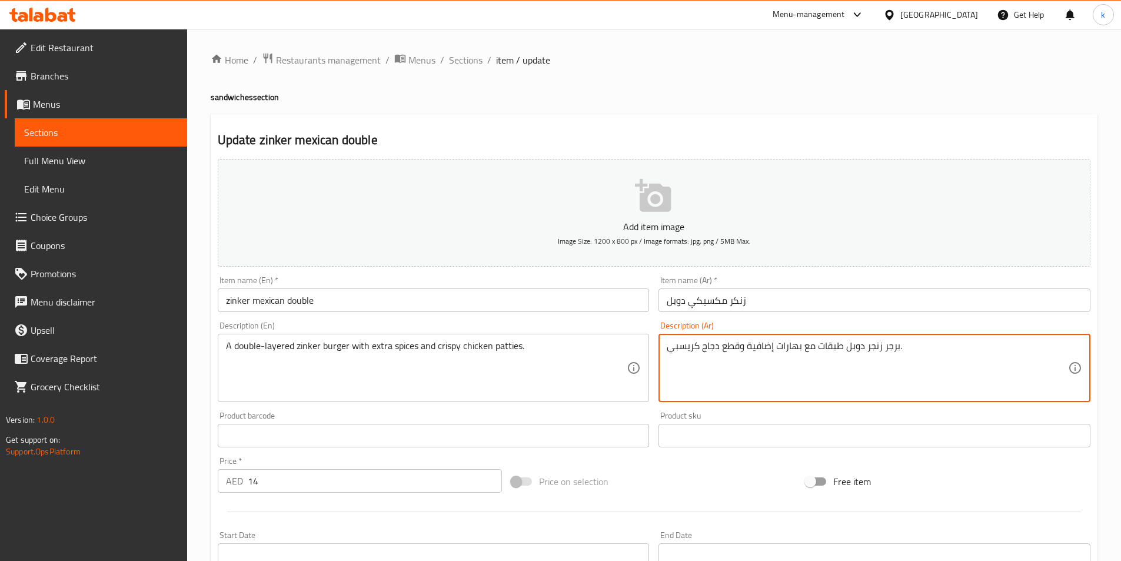
drag, startPoint x: 778, startPoint y: 347, endPoint x: 799, endPoint y: 354, distance: 22.1
click at [802, 375] on textarea "برجر زنجر دوبل طبقات مع توابل إضافية وقطع دجاج كريسبي." at bounding box center [866, 368] width 401 height 56
type textarea "برجر زنجر دوبل طبقات مع توابل إضافية وقطع دجاج كريسبي."
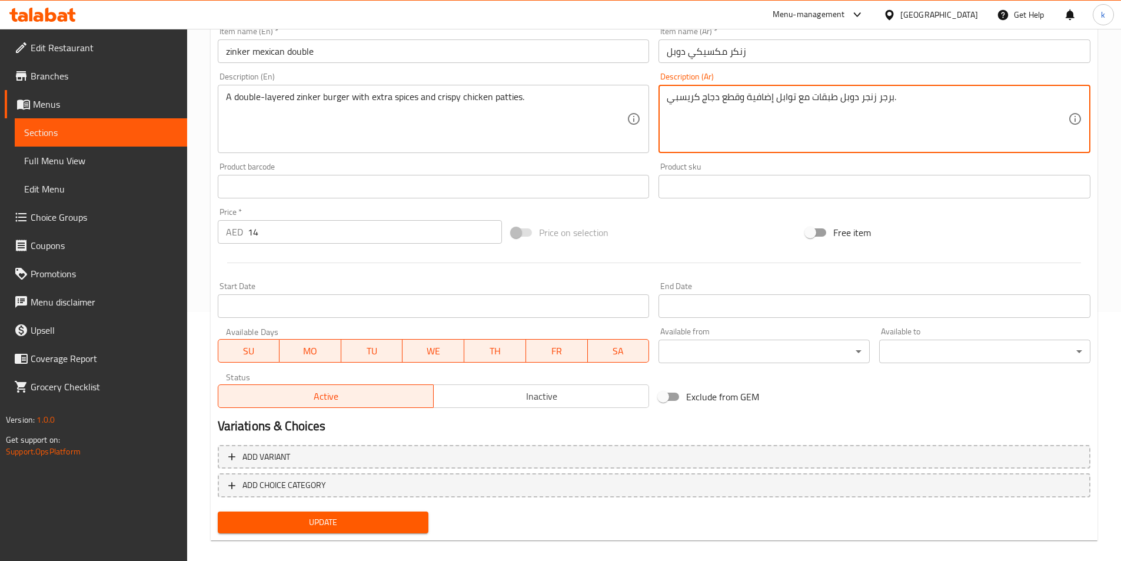
scroll to position [261, 0]
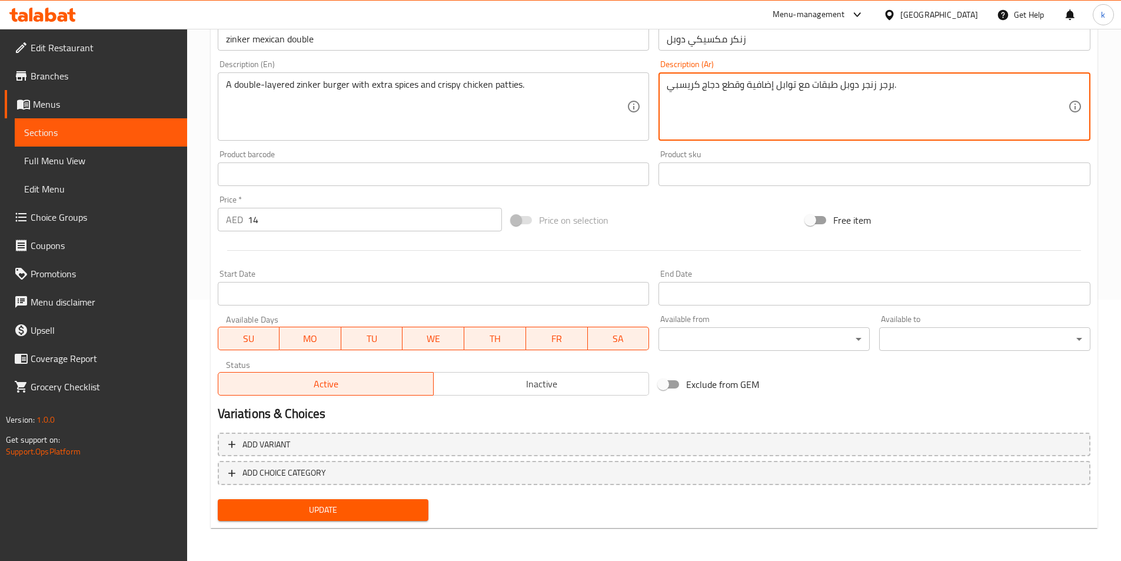
click at [371, 510] on span "Update" at bounding box center [323, 509] width 192 height 15
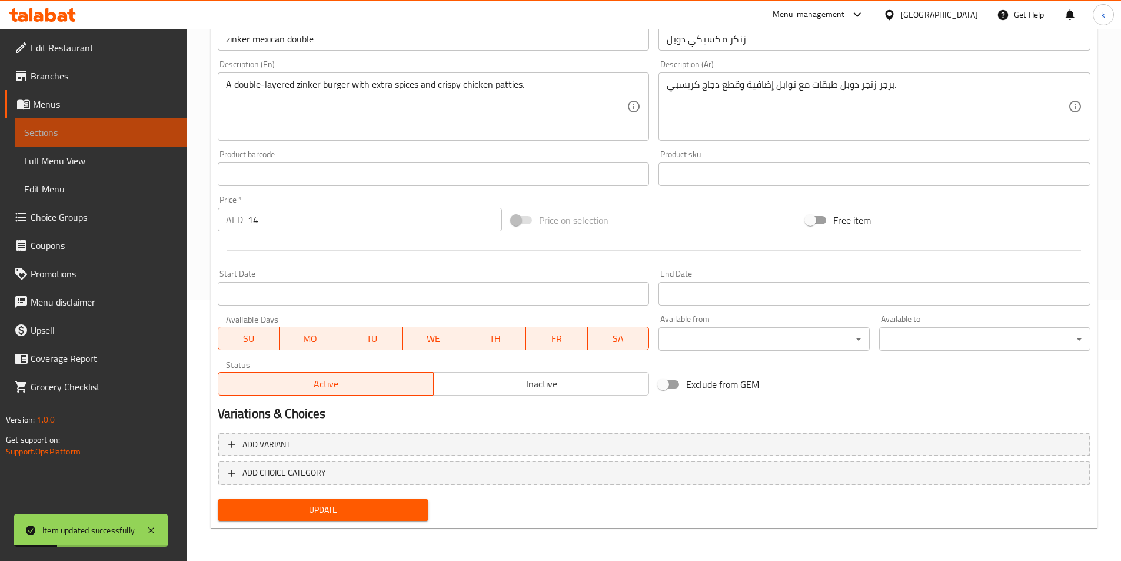
click at [80, 138] on span "Sections" at bounding box center [101, 132] width 154 height 14
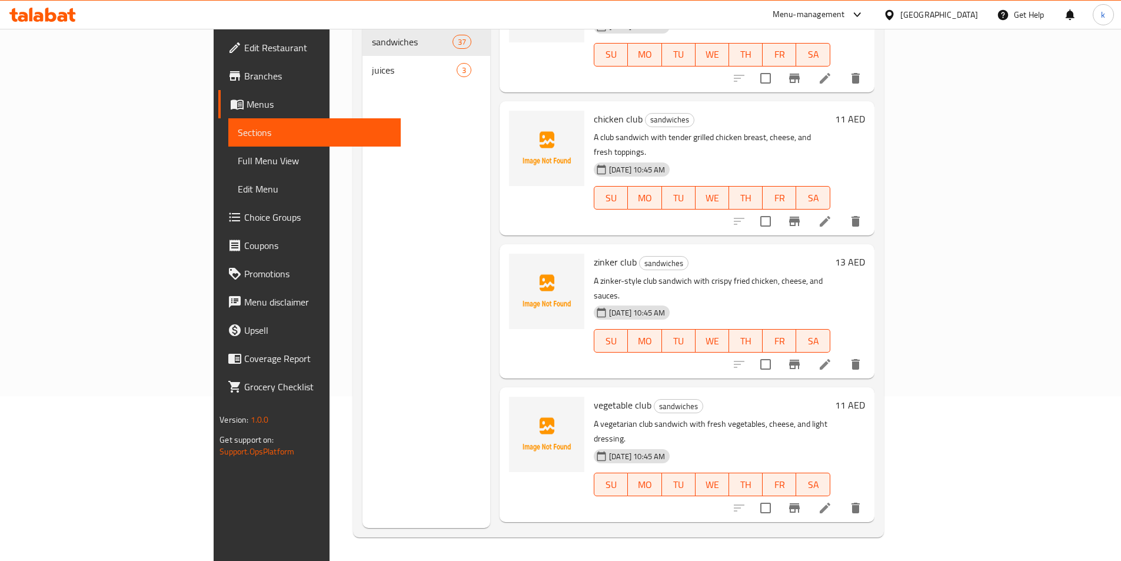
scroll to position [1059, 0]
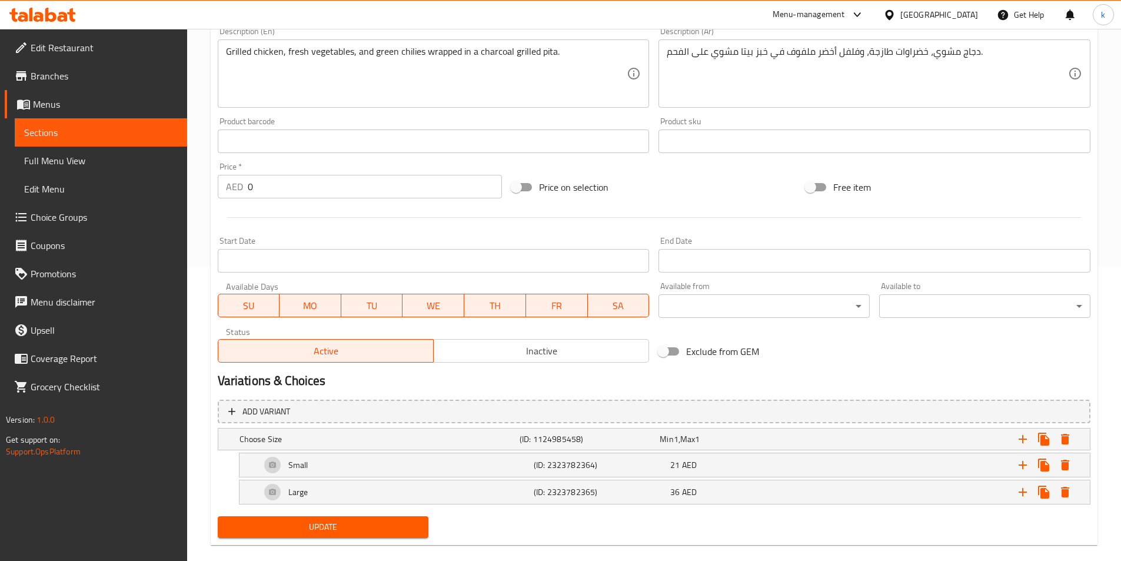
scroll to position [311, 0]
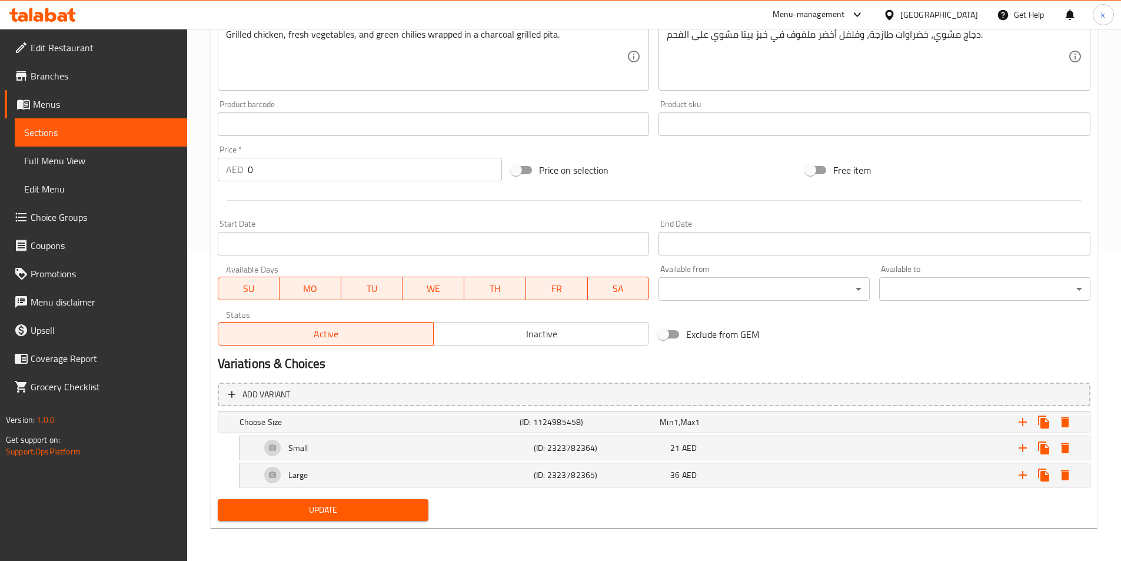
click at [48, 126] on span "Sections" at bounding box center [101, 132] width 154 height 14
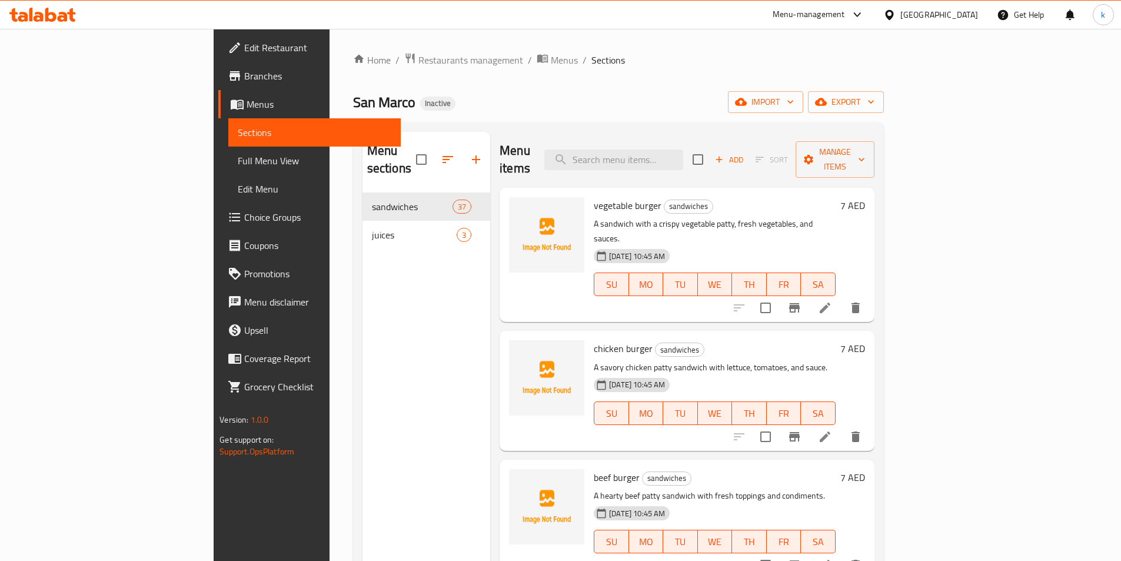
click at [832, 301] on icon at bounding box center [825, 308] width 14 height 14
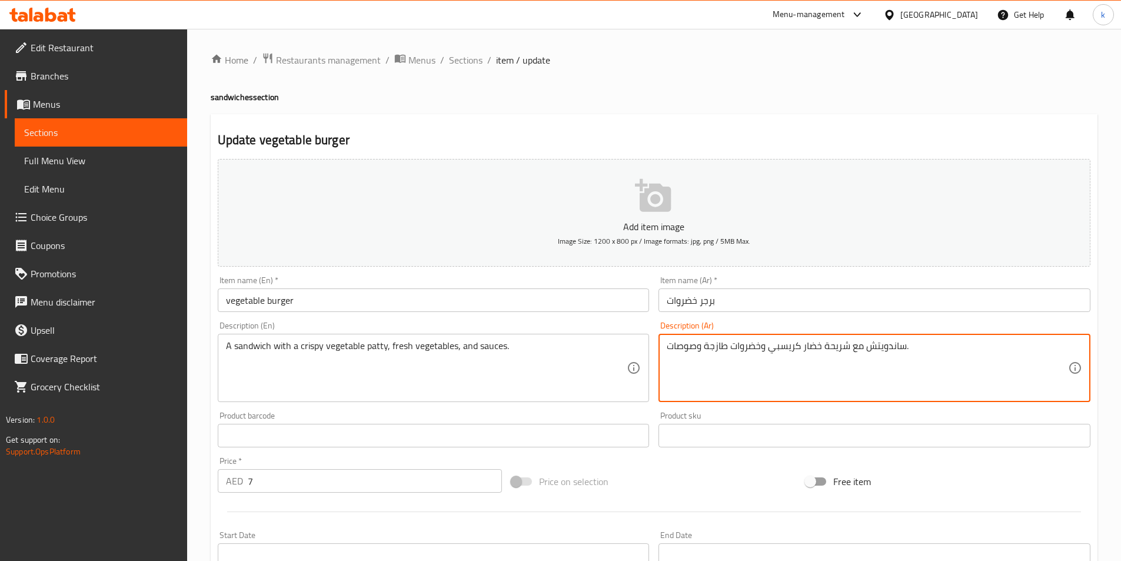
click at [789, 349] on textarea "ساندويتش مع شريحة خضار كريسبي وخضروات طازجة وصوصات." at bounding box center [866, 368] width 401 height 56
click at [786, 347] on textarea "ساندويتش مع شريحة خضار كريسبي وخضروات طازجة وصوصات." at bounding box center [866, 368] width 401 height 56
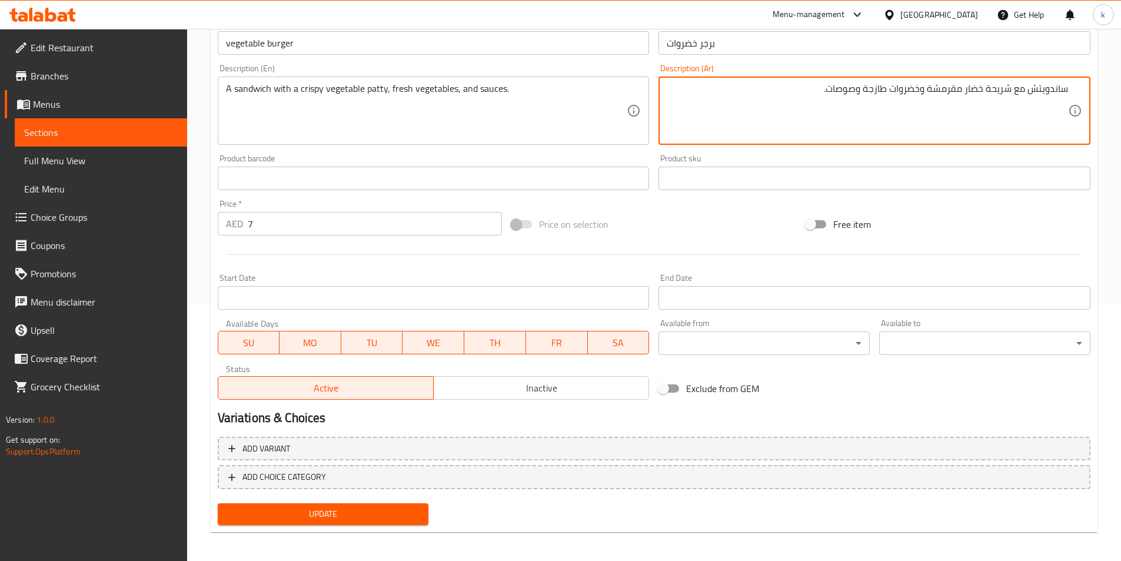
scroll to position [261, 0]
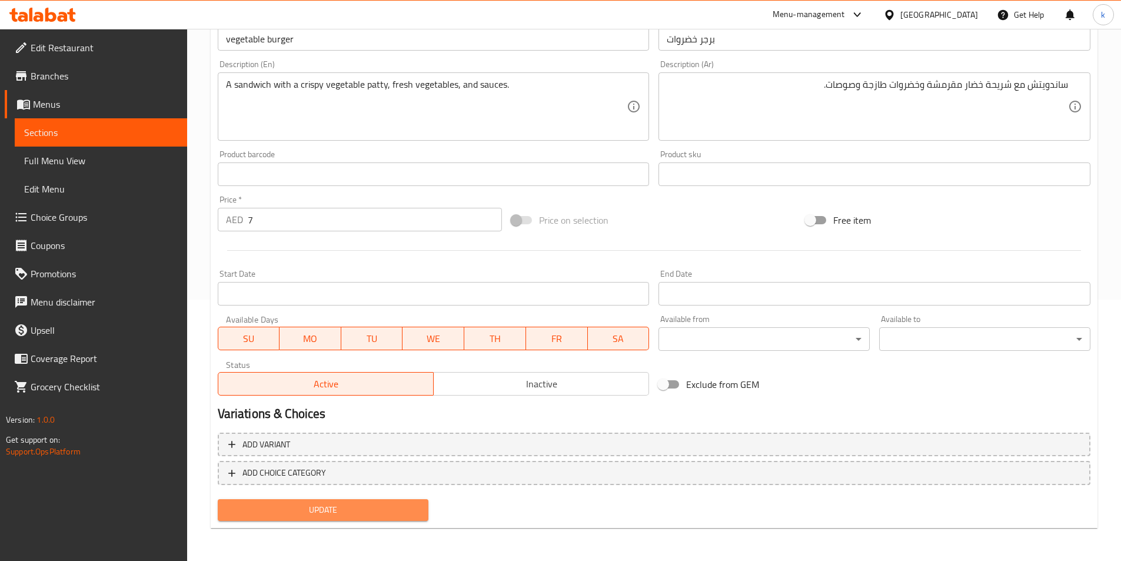
click at [420, 505] on button "Update" at bounding box center [323, 510] width 211 height 22
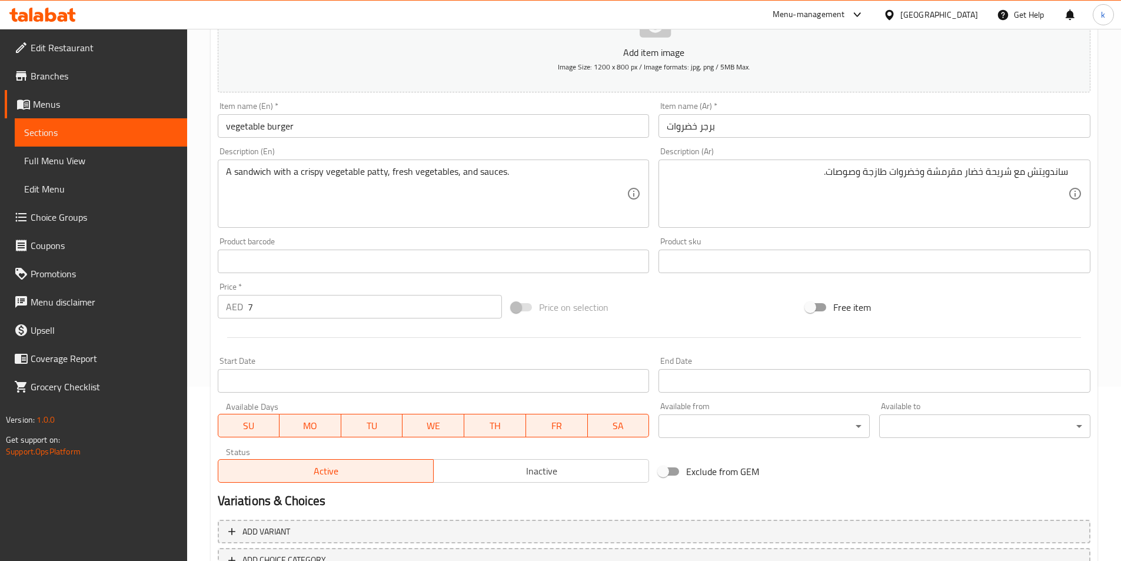
scroll to position [85, 0]
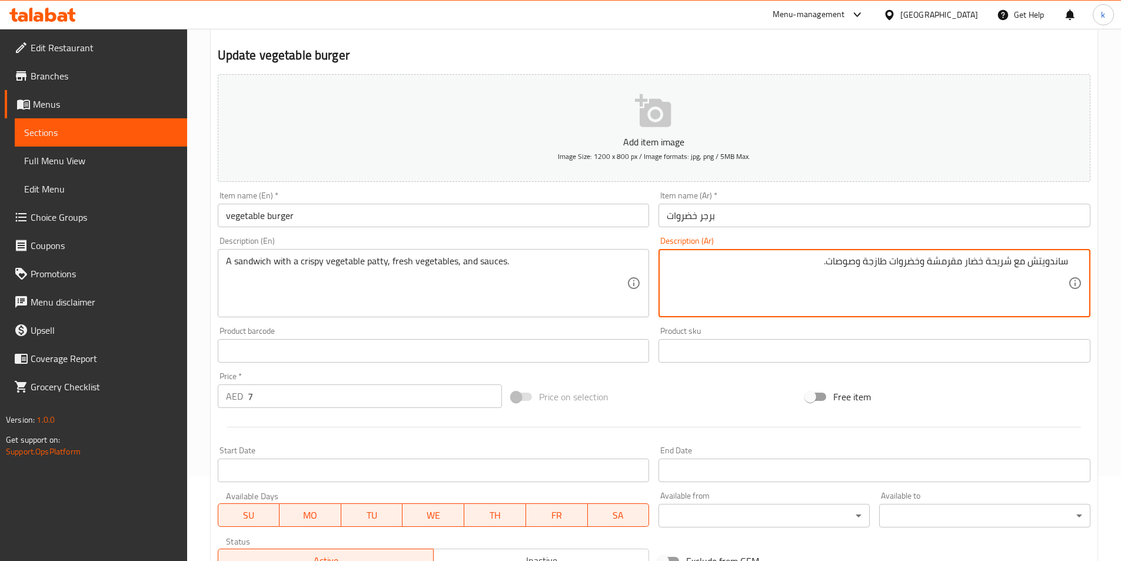
drag, startPoint x: 930, startPoint y: 264, endPoint x: 964, endPoint y: 265, distance: 33.6
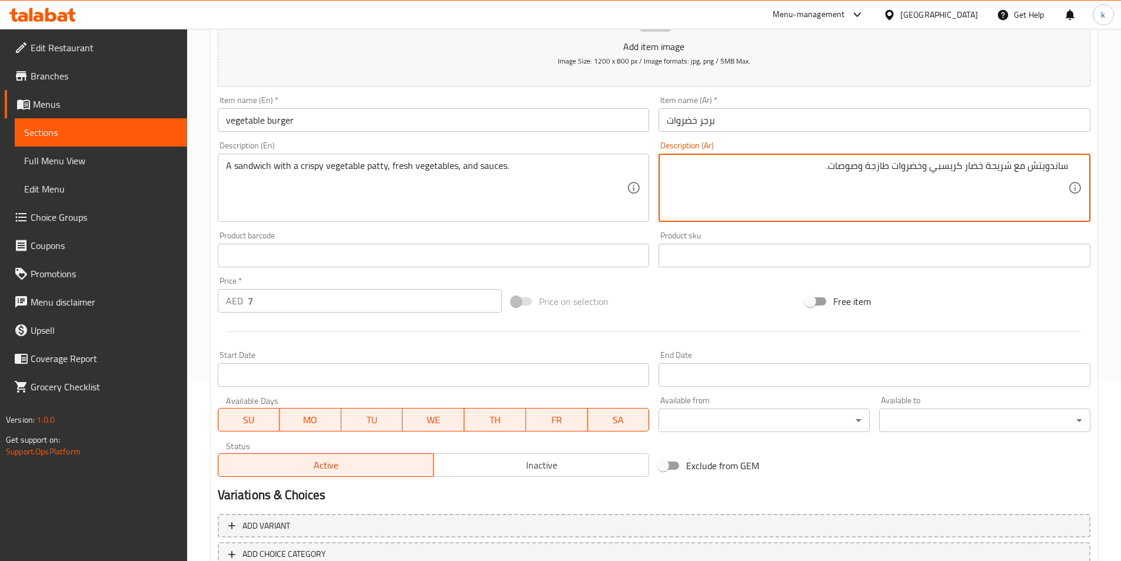
scroll to position [261, 0]
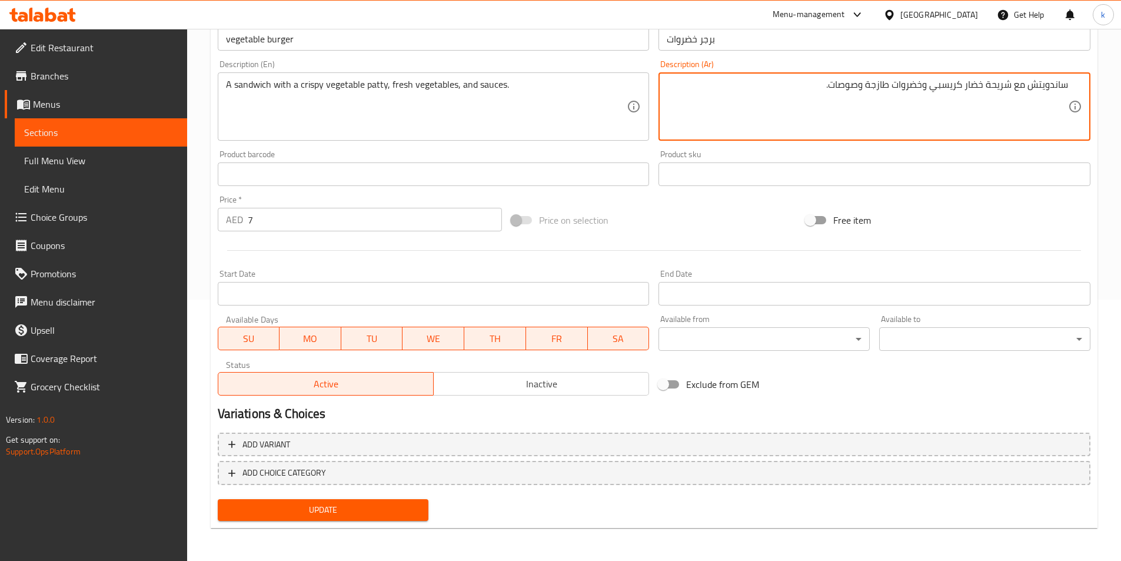
type textarea "ساندويتش مع شريحة خضار كريسبي وخضروات طازجة وصوصات."
click at [334, 514] on span "Update" at bounding box center [323, 509] width 192 height 15
